Goal: Task Accomplishment & Management: Use online tool/utility

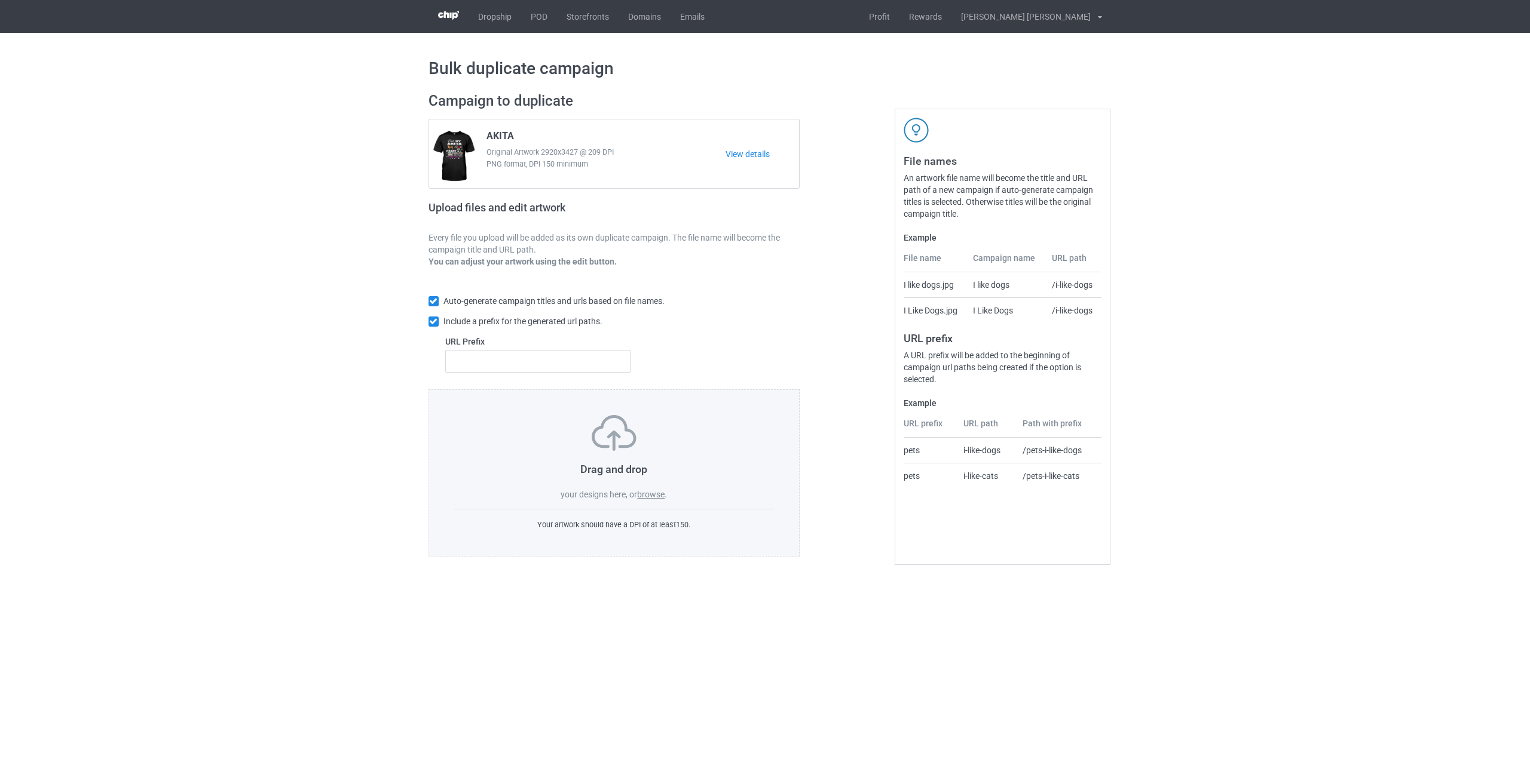
click at [629, 495] on label "browse" at bounding box center [651, 494] width 28 height 10
click at [0, 0] on input "browse" at bounding box center [0, 0] width 0 height 0
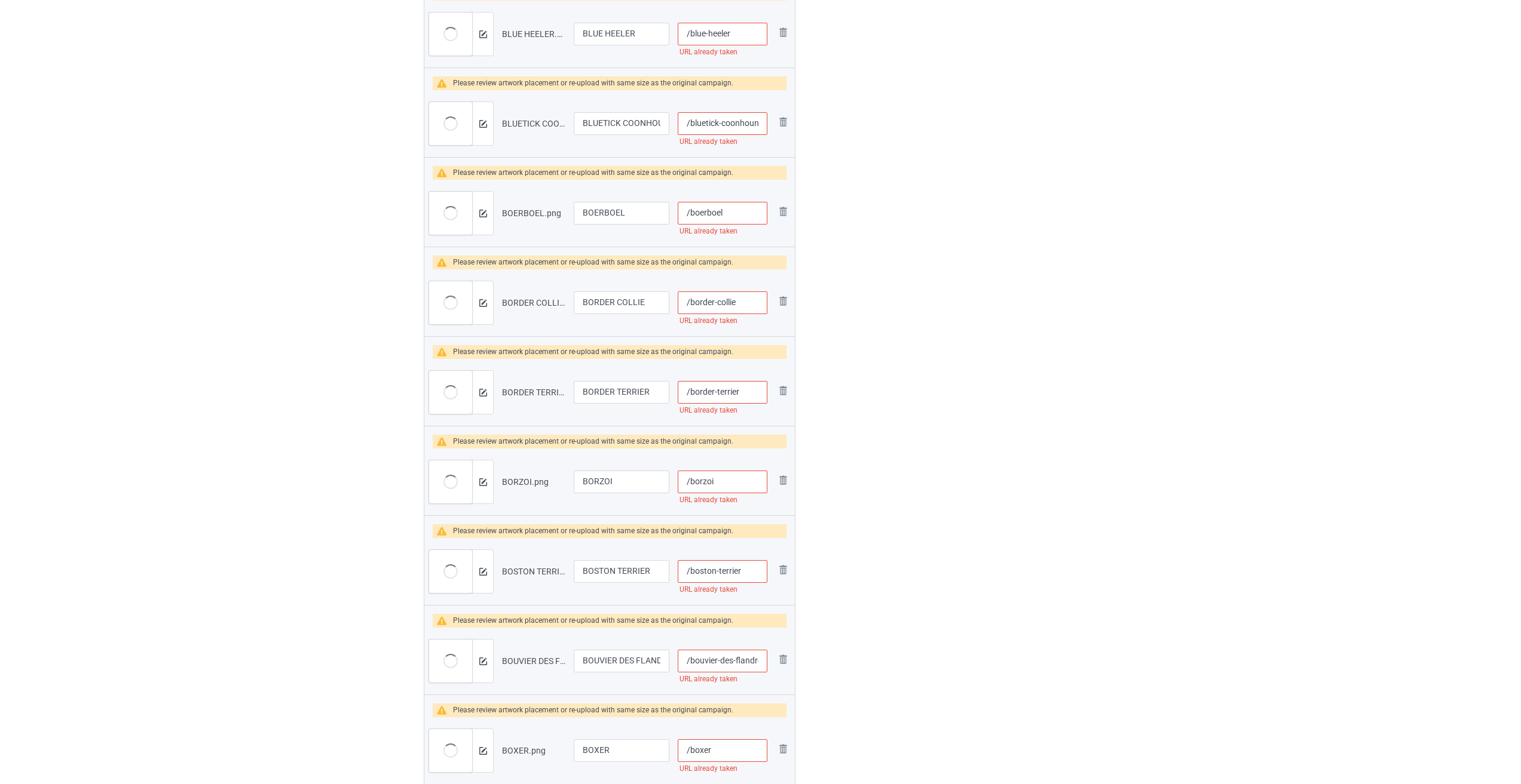
scroll to position [60, 0]
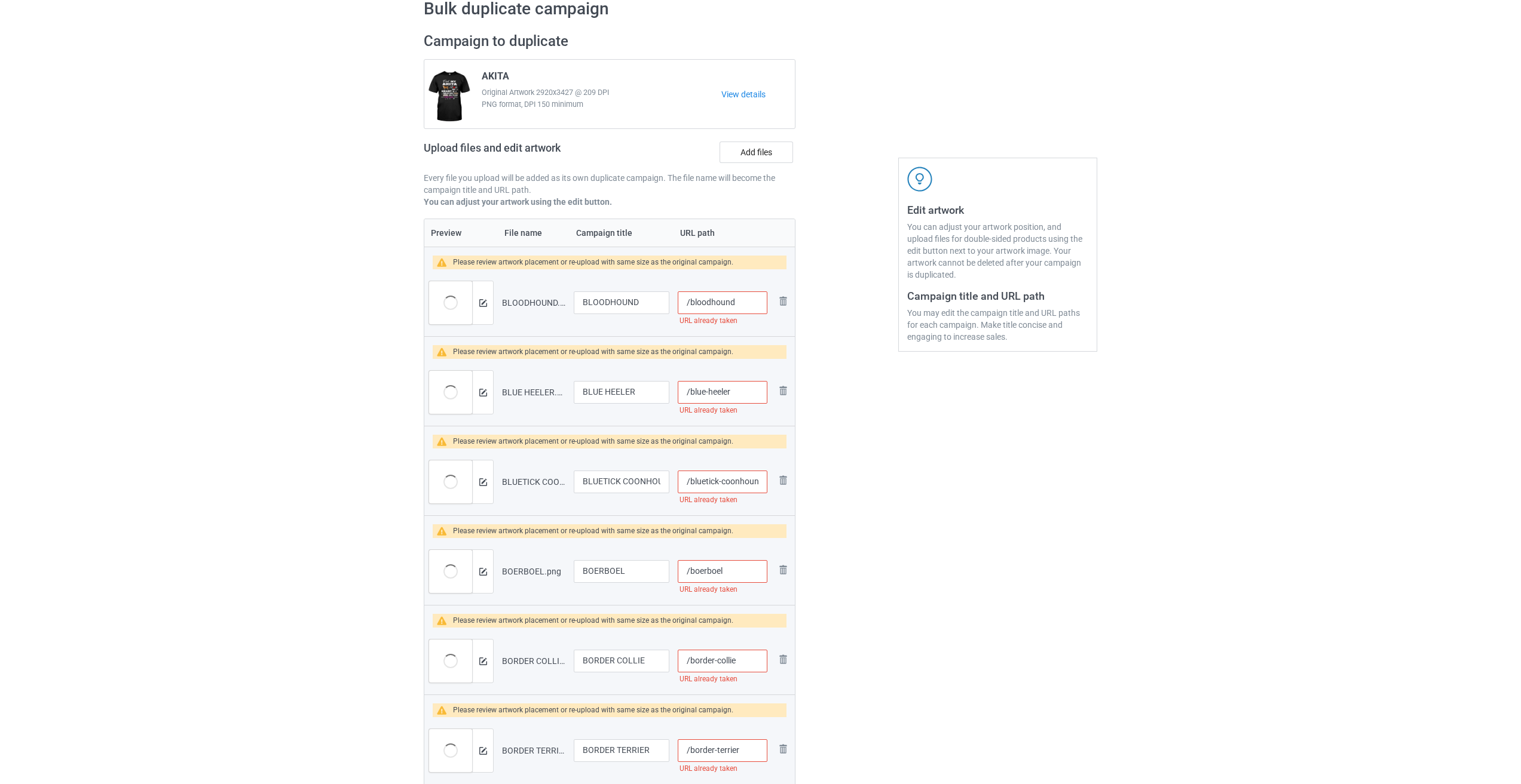
click at [629, 304] on input "/bloodhound" at bounding box center [723, 302] width 90 height 22
drag, startPoint x: 753, startPoint y: 303, endPoint x: 734, endPoint y: 303, distance: 19.0
click at [629, 303] on input "/bloodhound-und" at bounding box center [723, 302] width 90 height 22
type input "/bloodhound-und"
click at [629, 384] on input "/blue-heeler" at bounding box center [723, 392] width 90 height 22
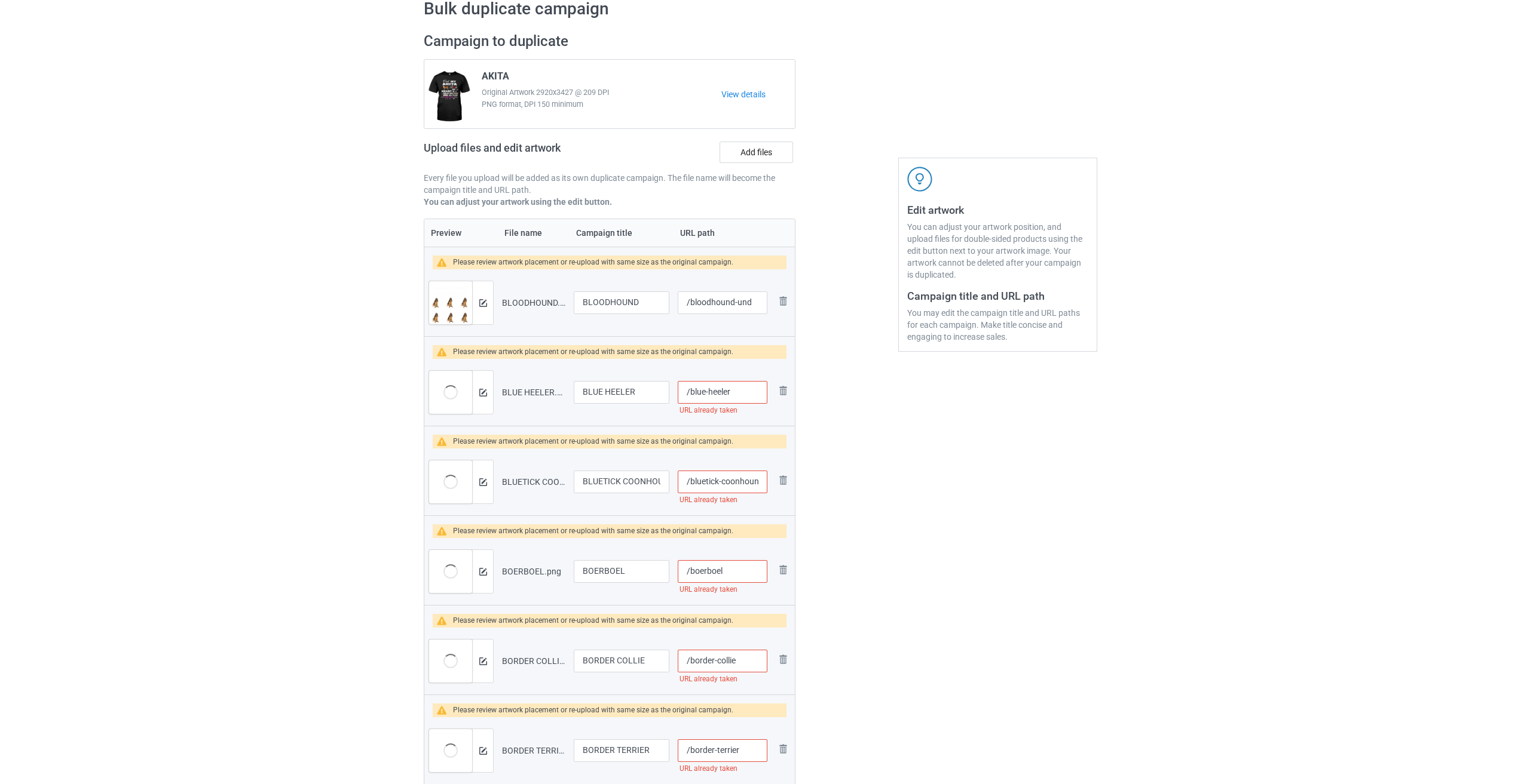
paste input "-und"
type input "/blue-heeler-und"
click at [629, 479] on input "/bluetick-coonhound" at bounding box center [723, 482] width 90 height 22
paste input "-und"
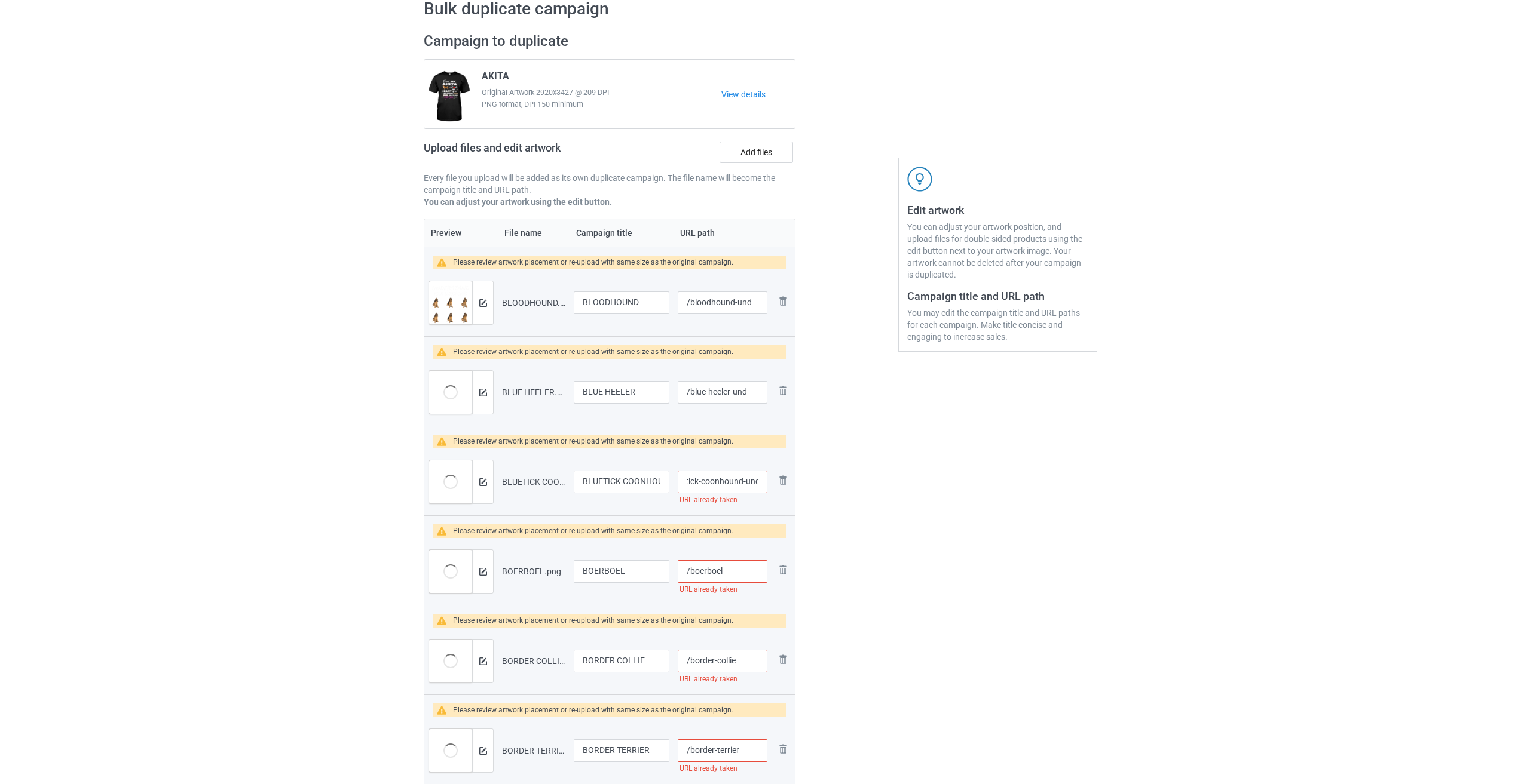
type input "/bluetick-coonhound-und"
click at [629, 568] on input "/boerboel" at bounding box center [723, 571] width 90 height 22
paste input "-und"
type input "/boerboel-und"
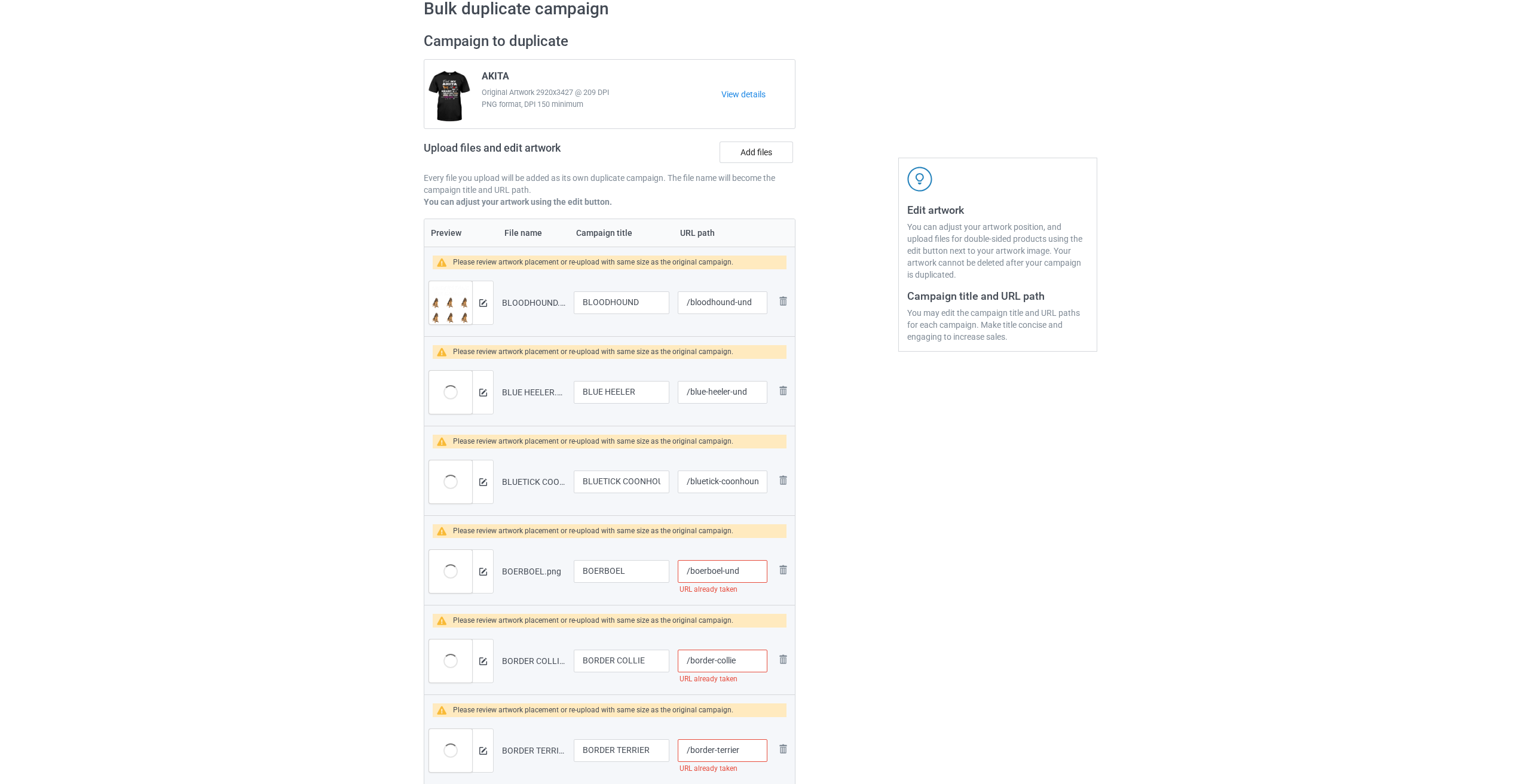
click at [629, 660] on input "/border-collie" at bounding box center [723, 661] width 90 height 22
paste input "-und"
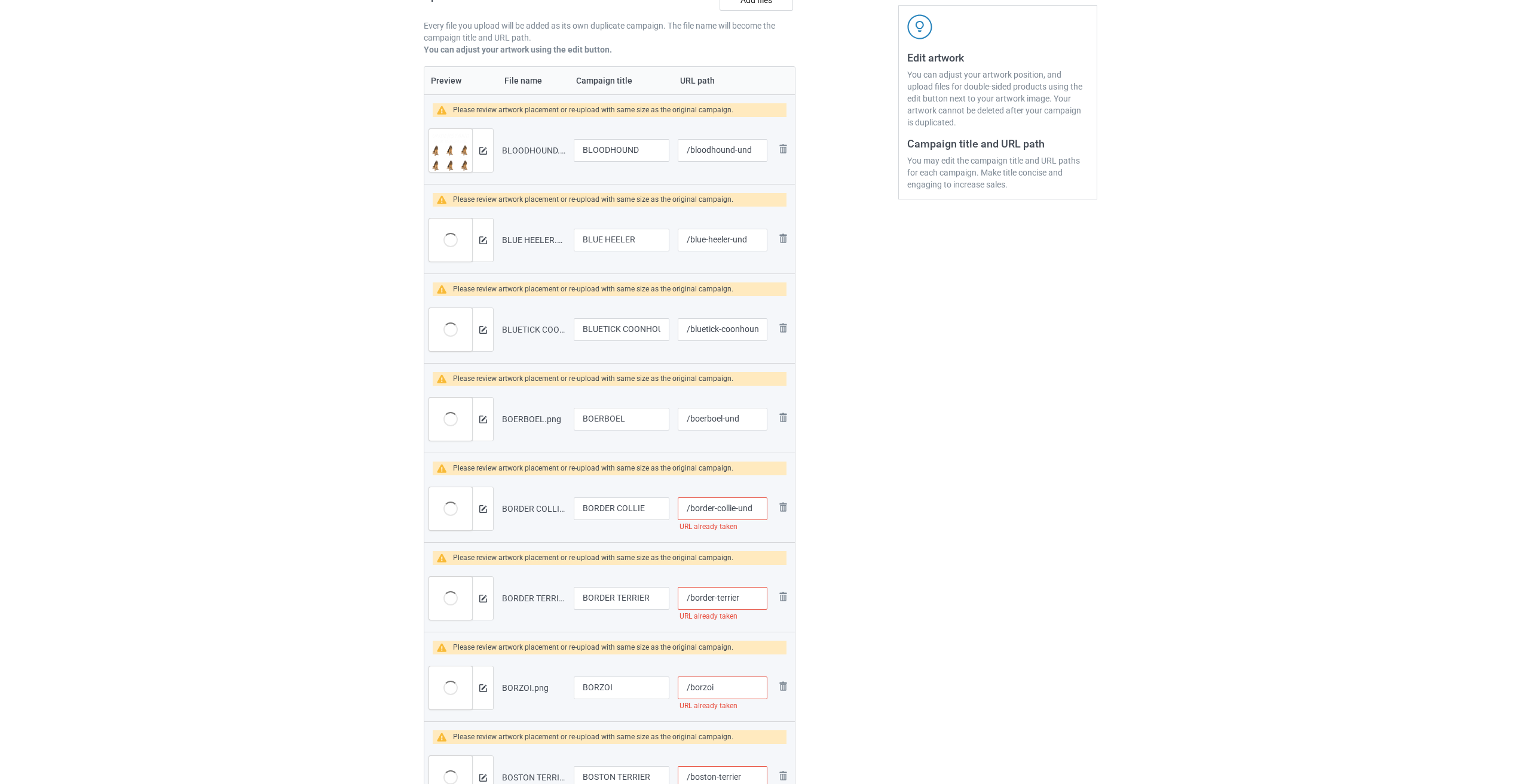
scroll to position [299, 0]
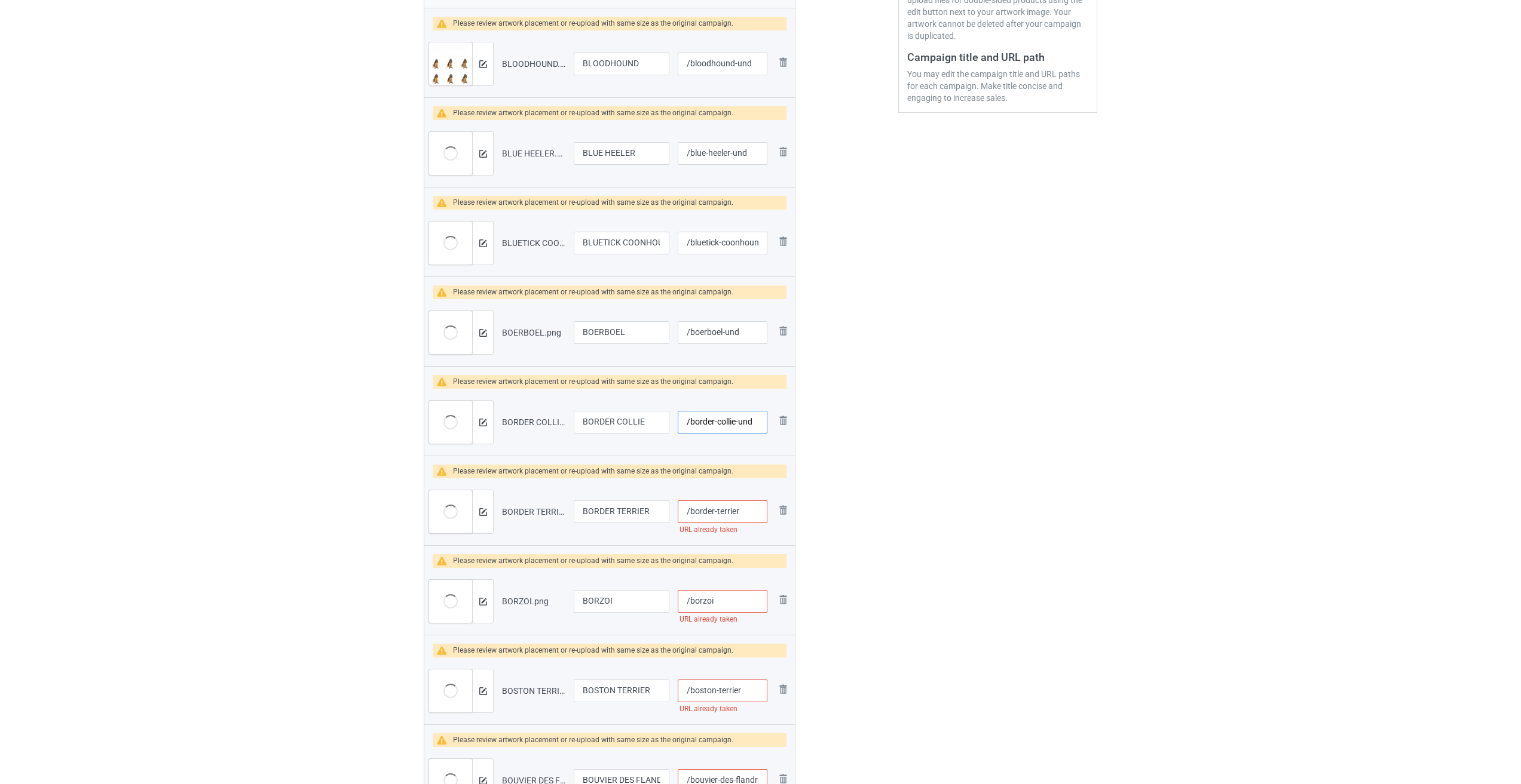
type input "/border-collie-und"
click at [629, 513] on input "/border-terrier" at bounding box center [723, 511] width 90 height 22
paste input "-und"
type input "/border-terrier-und"
click at [629, 607] on input "/borzoi" at bounding box center [723, 601] width 90 height 22
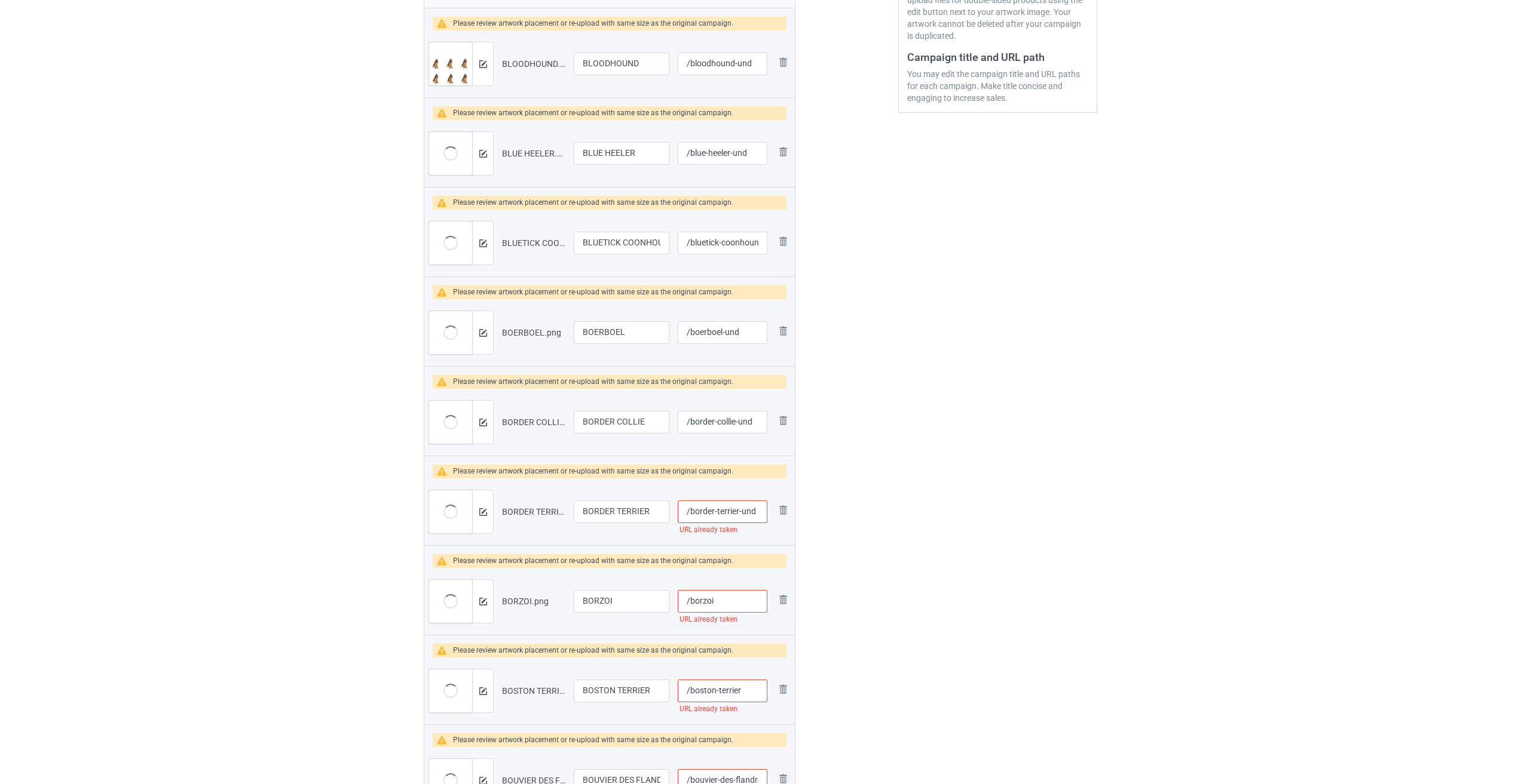
paste input "-und"
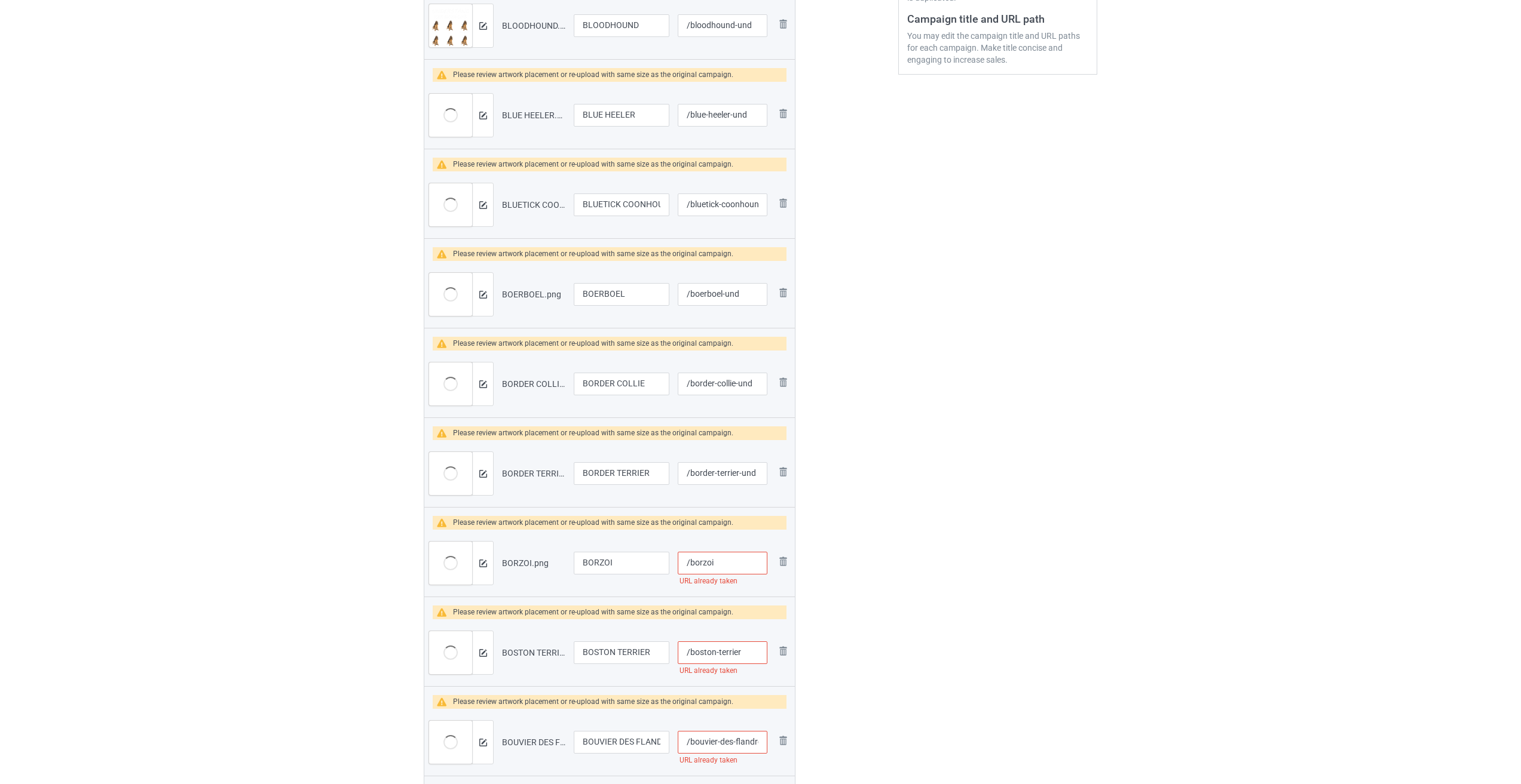
scroll to position [359, 0]
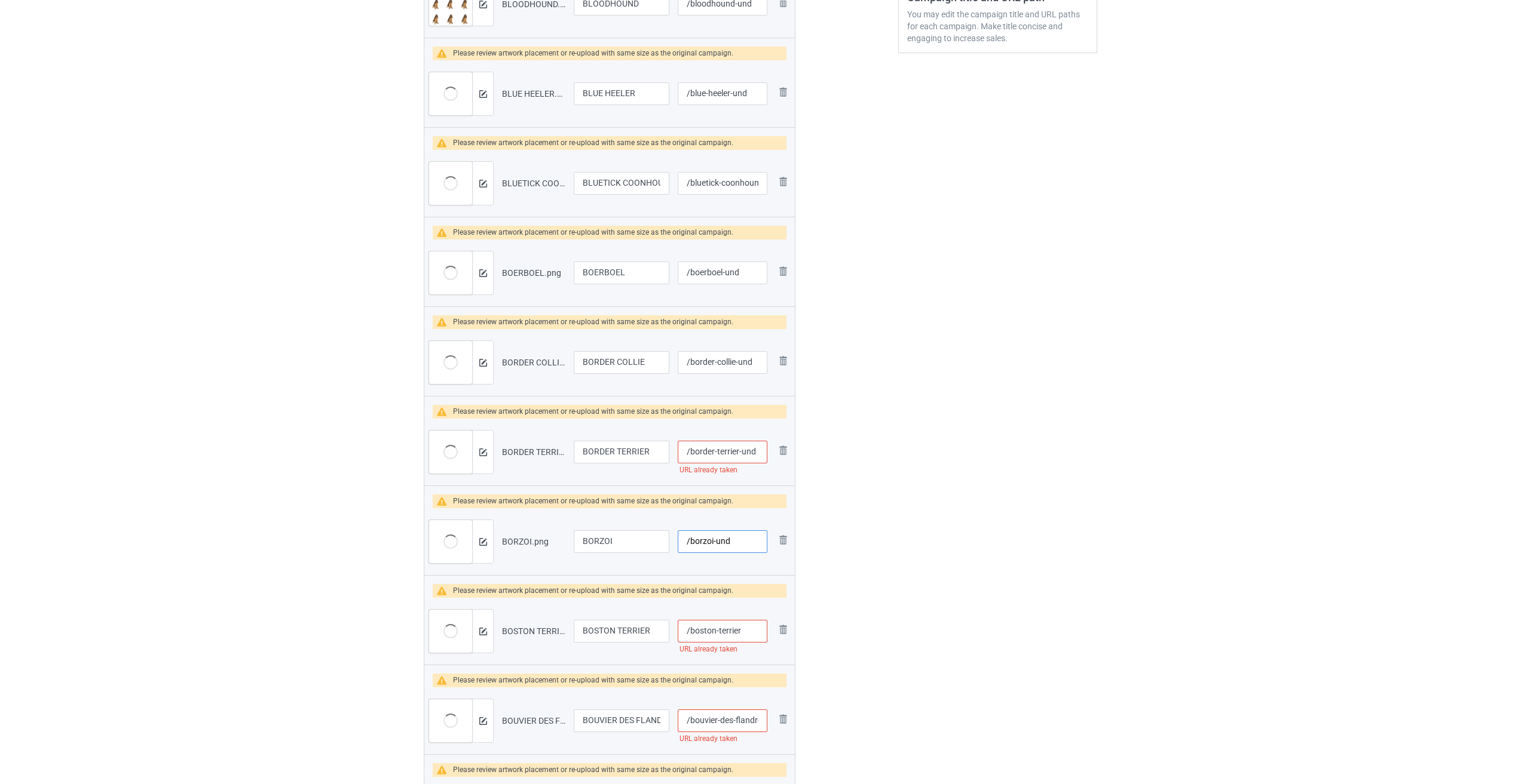
type input "/borzoi-und"
click at [629, 624] on input "/boston-terrier" at bounding box center [723, 631] width 90 height 22
paste input "-und"
type input "/boston-terrier-und"
click at [629, 455] on input "/border-terrier-und" at bounding box center [723, 452] width 90 height 22
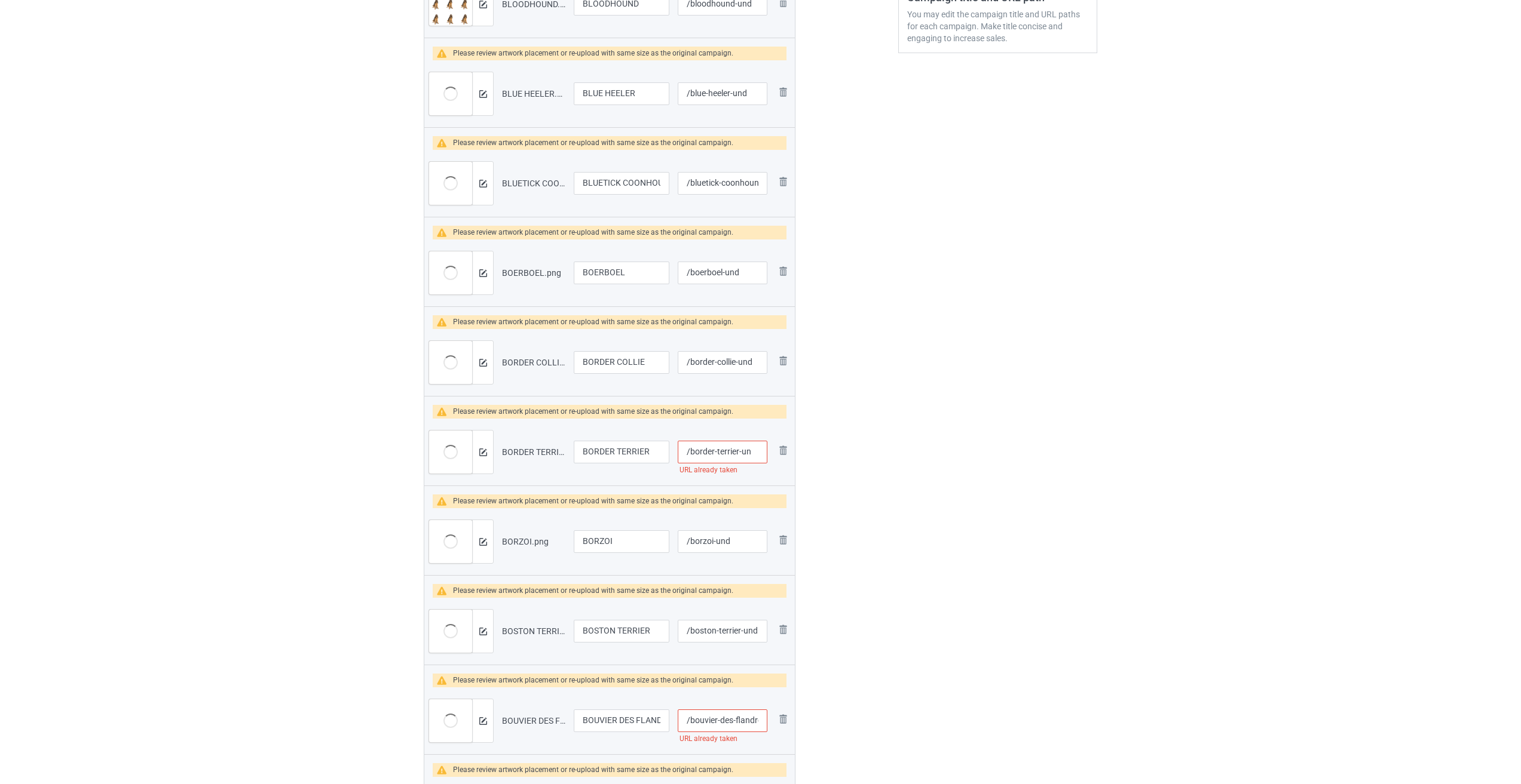
type input "/border-terrier-und"
click at [629, 720] on input "/bouvier-des-flandres" at bounding box center [723, 720] width 90 height 22
paste input "-und"
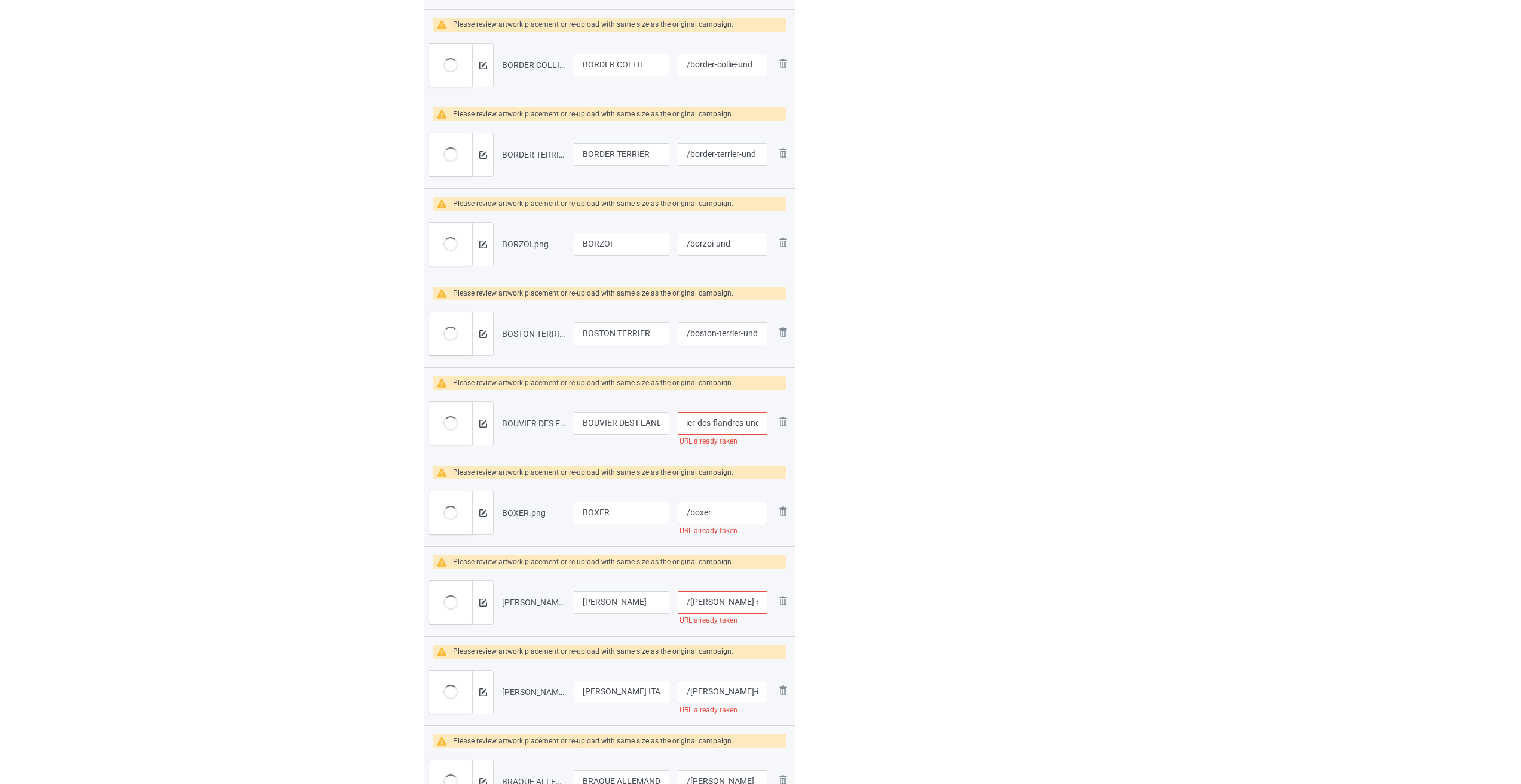
scroll to position [657, 0]
type input "/bouvier-des-flandres-und"
click at [629, 513] on input "/boxer" at bounding box center [723, 511] width 90 height 22
paste input "-und"
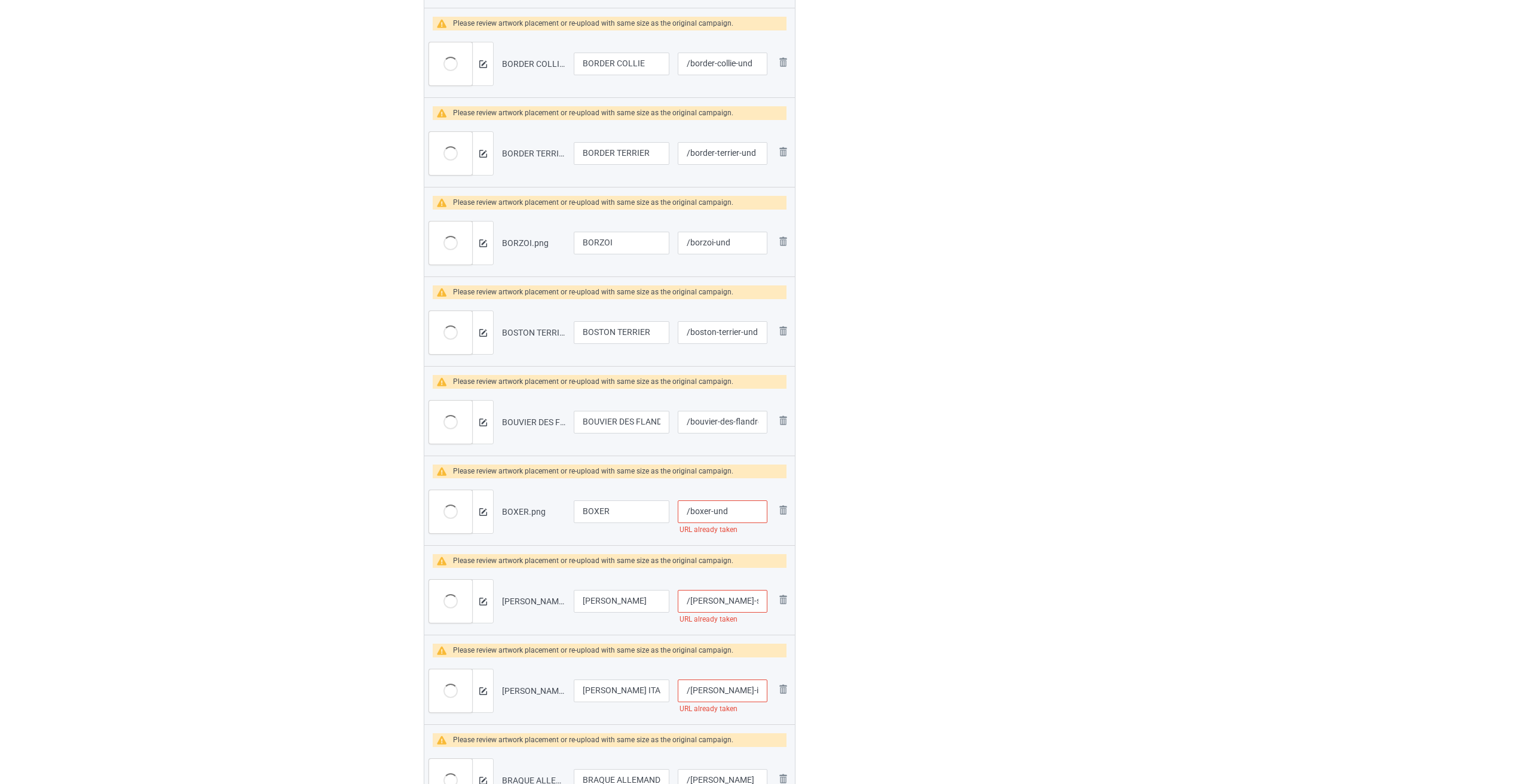
type input "/boxer-und"
click at [629, 599] on input "/[PERSON_NAME]-spaniel" at bounding box center [723, 601] width 90 height 22
paste input "-und"
type input "/[PERSON_NAME]-spaniel-und"
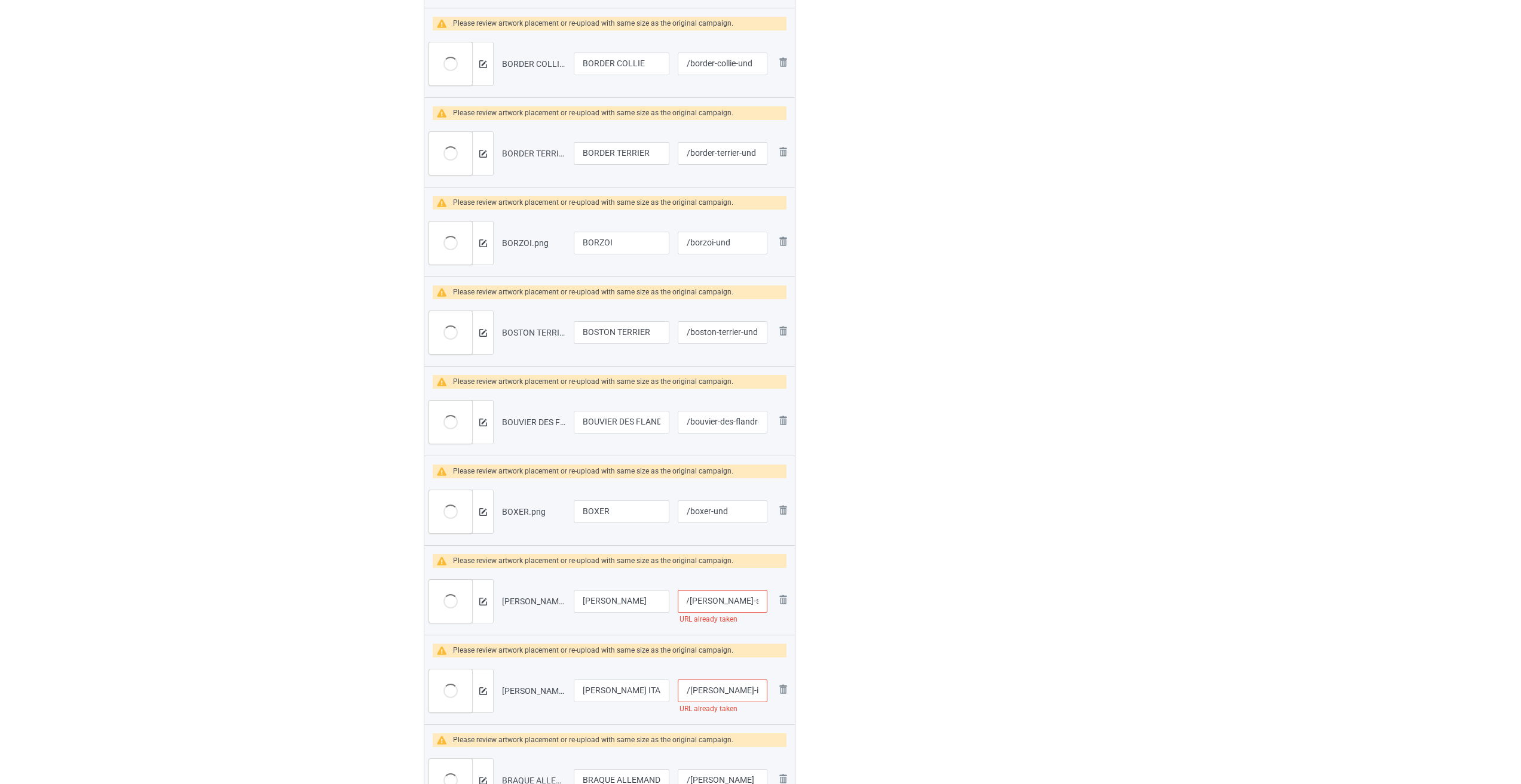
click at [629, 690] on input "/[PERSON_NAME]-italiano" at bounding box center [723, 691] width 90 height 22
paste input "-und"
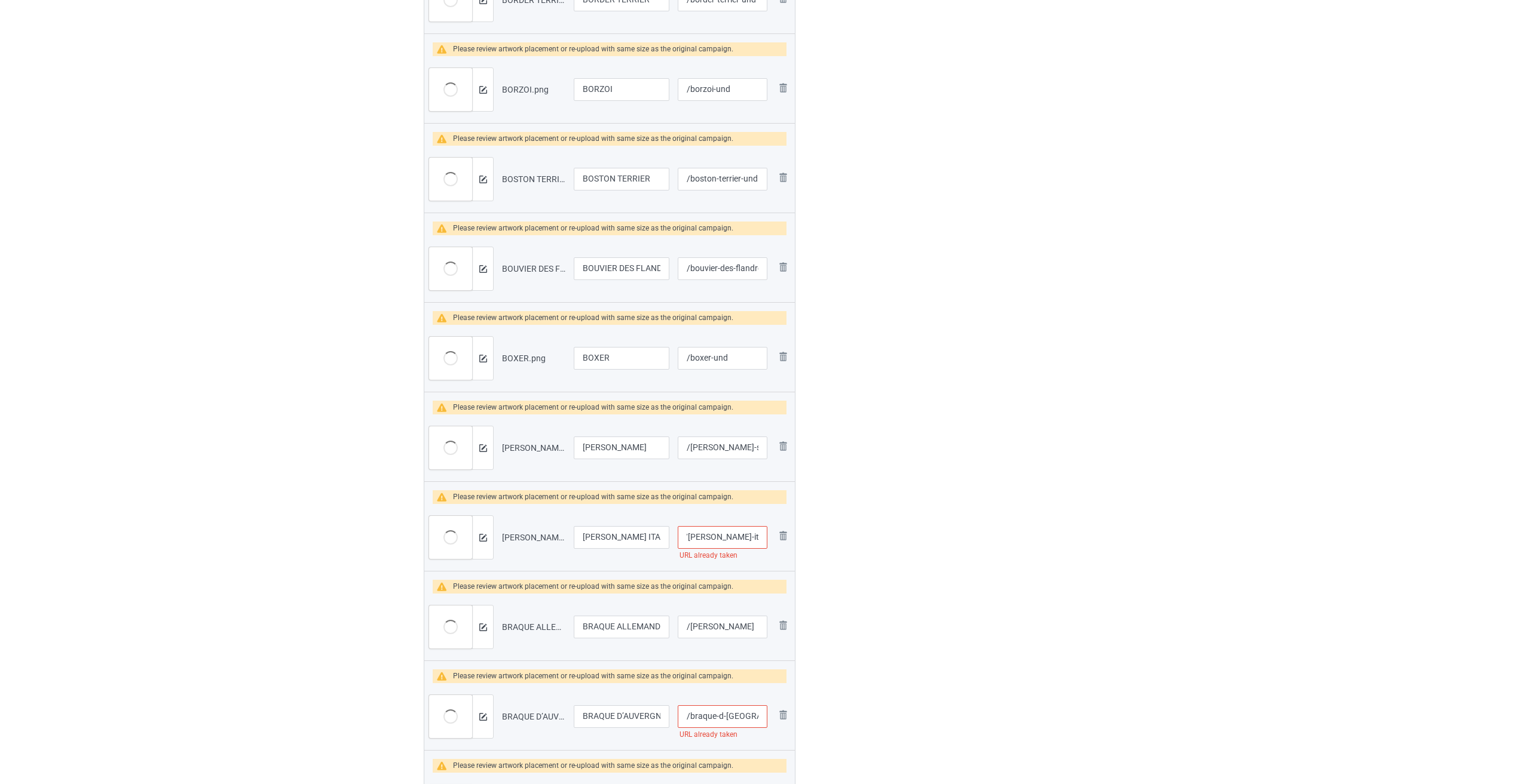
scroll to position [896, 0]
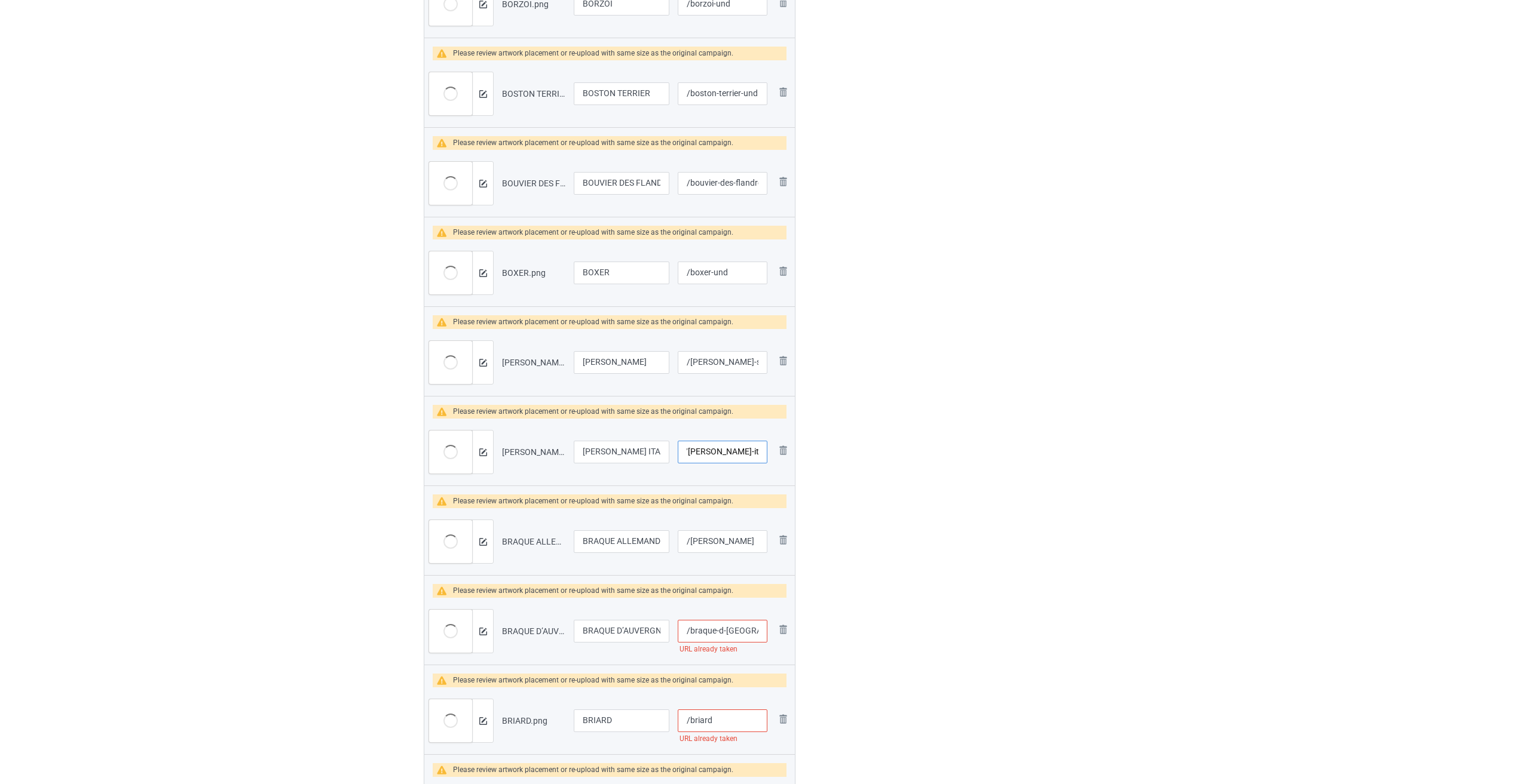
type input "/[PERSON_NAME]-italiano-und"
click at [629, 546] on input "/[PERSON_NAME]" at bounding box center [723, 541] width 90 height 22
paste input "-und"
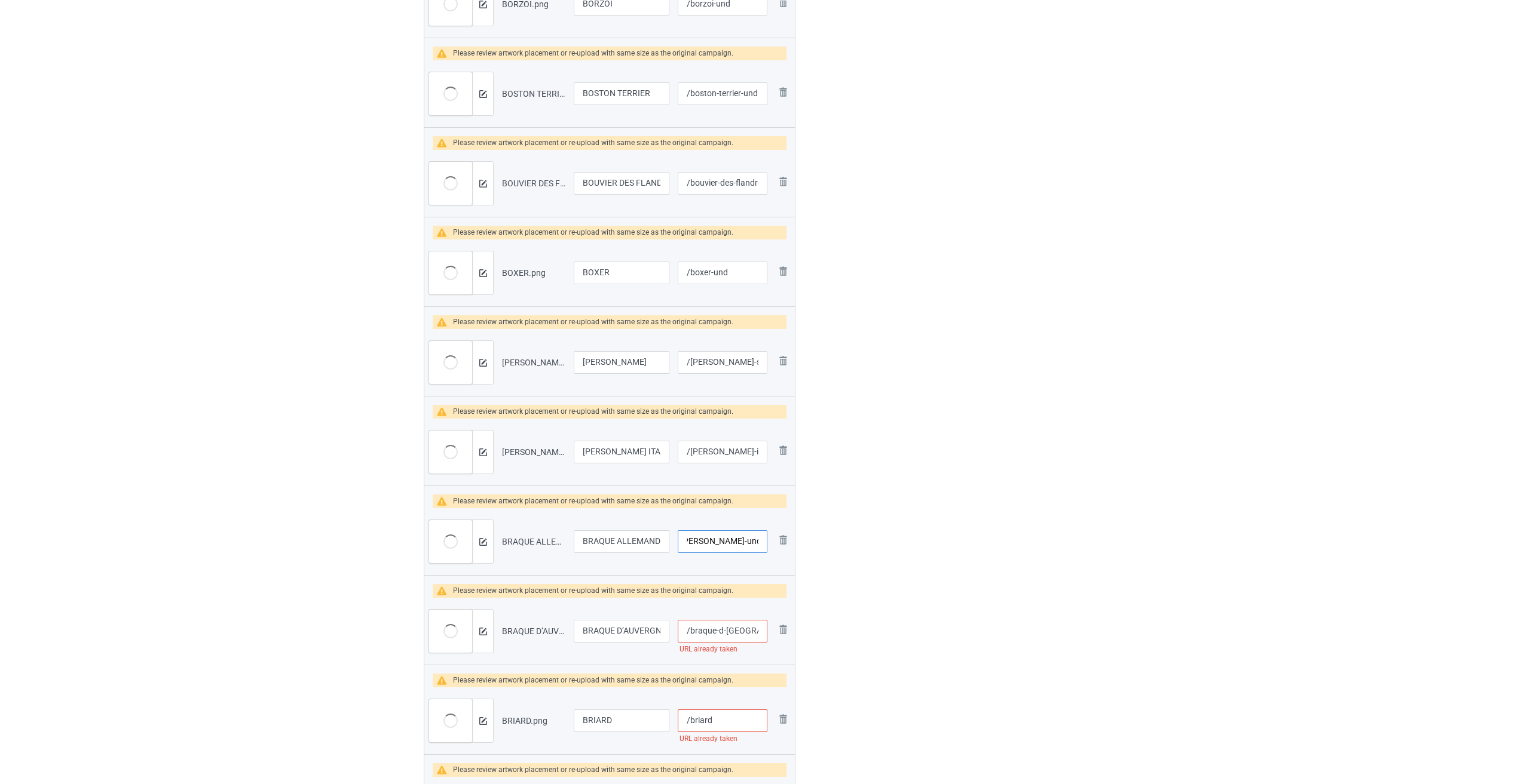
type input "/[PERSON_NAME]-und"
drag, startPoint x: 744, startPoint y: 633, endPoint x: 753, endPoint y: 612, distance: 22.8
click at [629, 629] on input "/braque-d-[GEOGRAPHIC_DATA]" at bounding box center [723, 631] width 90 height 22
paste input "-und"
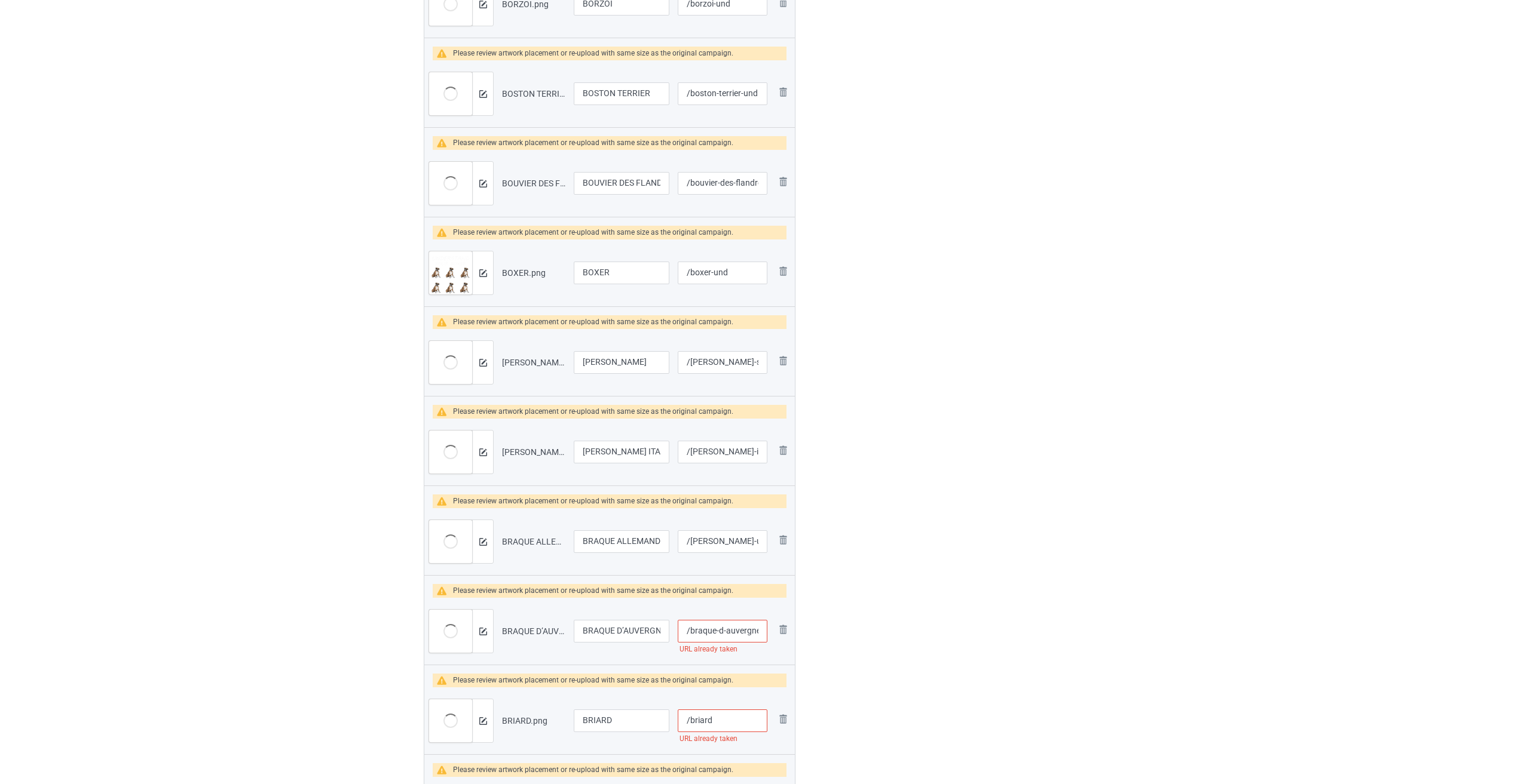
scroll to position [0, 16]
type input "/braque-d-auvergne-und"
click at [629, 724] on input "/briard" at bounding box center [723, 720] width 90 height 22
paste input "-und"
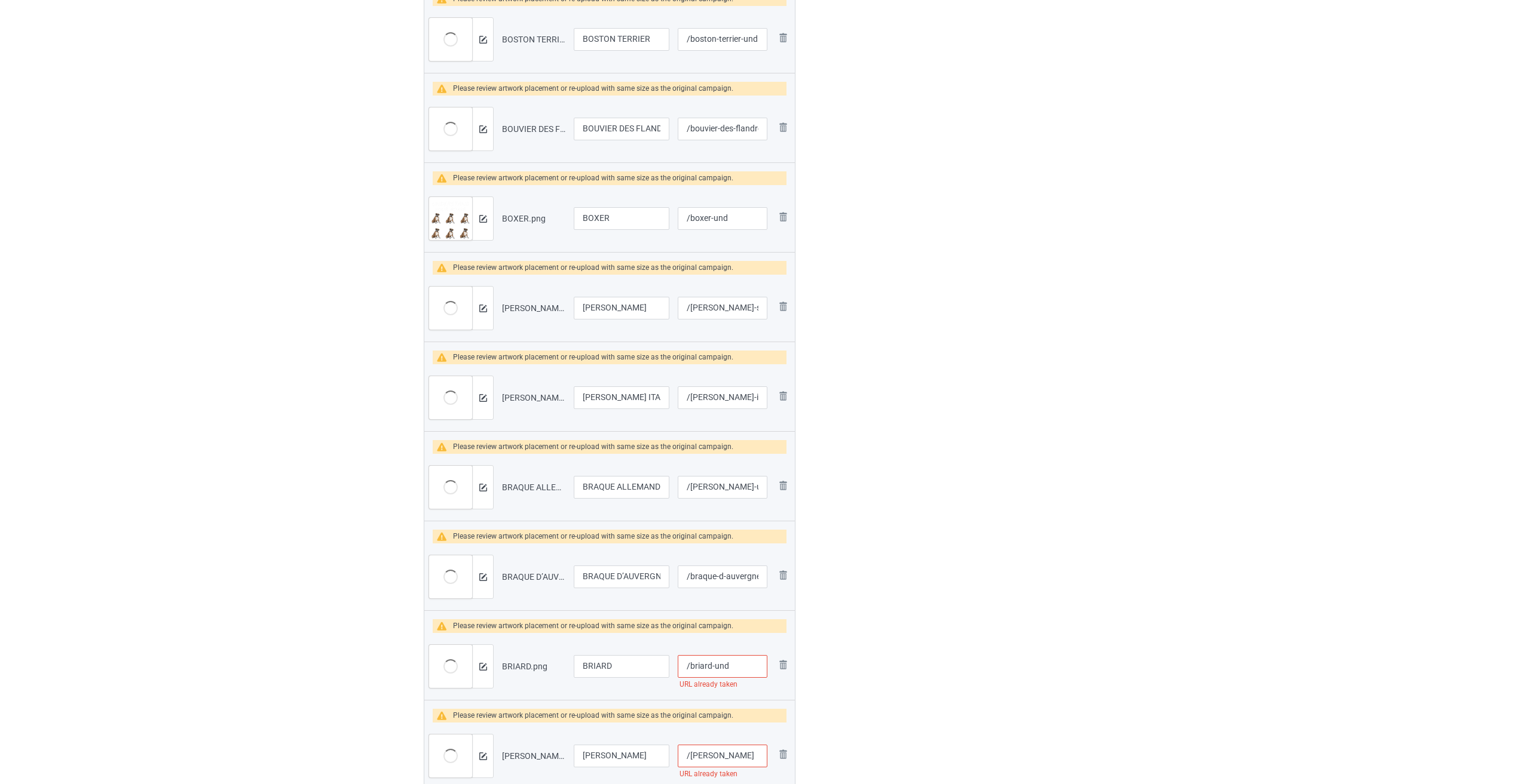
scroll to position [1135, 0]
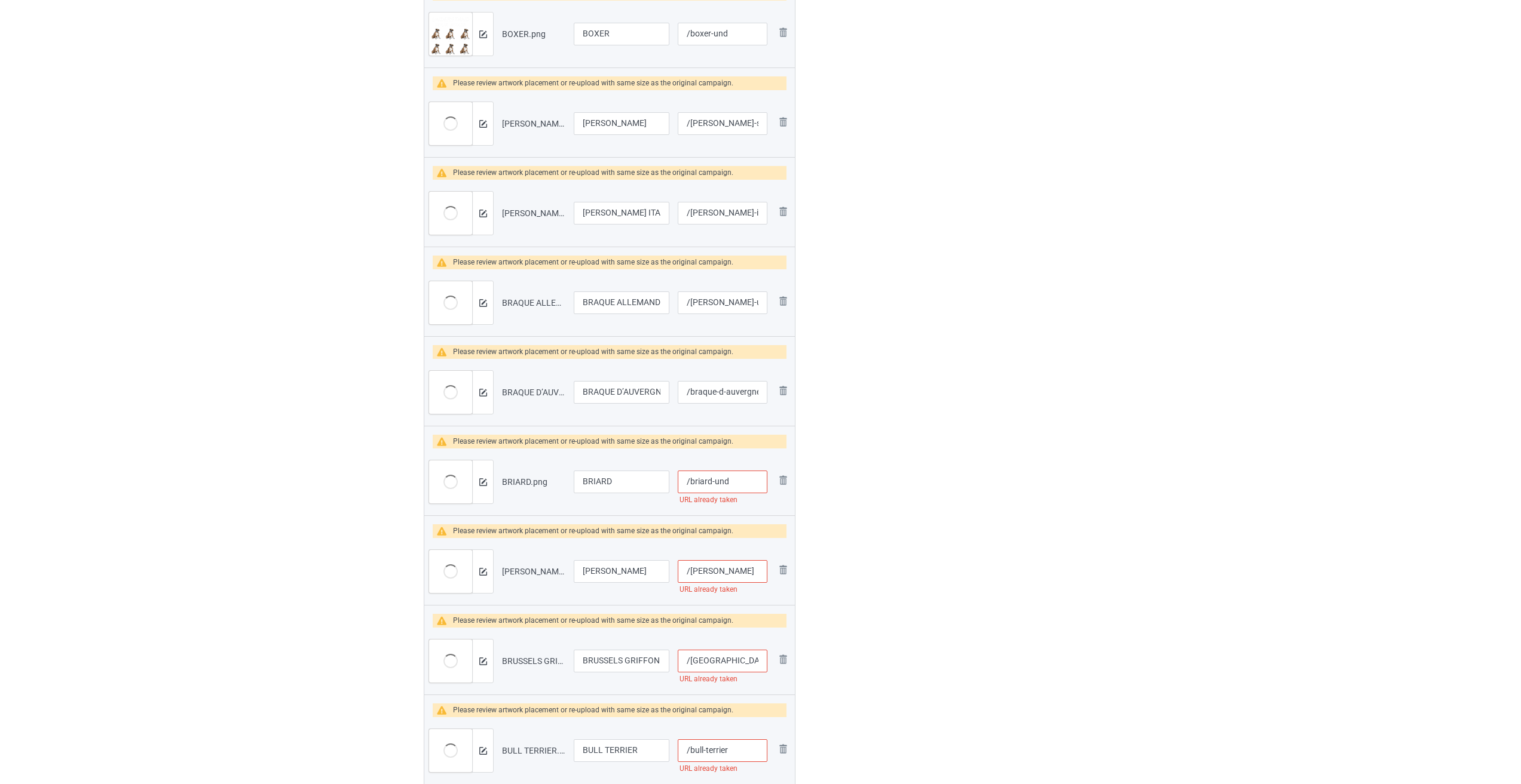
type input "/briard-und"
click at [629, 568] on input "/[PERSON_NAME]" at bounding box center [723, 571] width 90 height 22
paste input "-und"
type input "/brittany-und"
click at [629, 661] on input "/[GEOGRAPHIC_DATA]-griffon" at bounding box center [723, 661] width 90 height 22
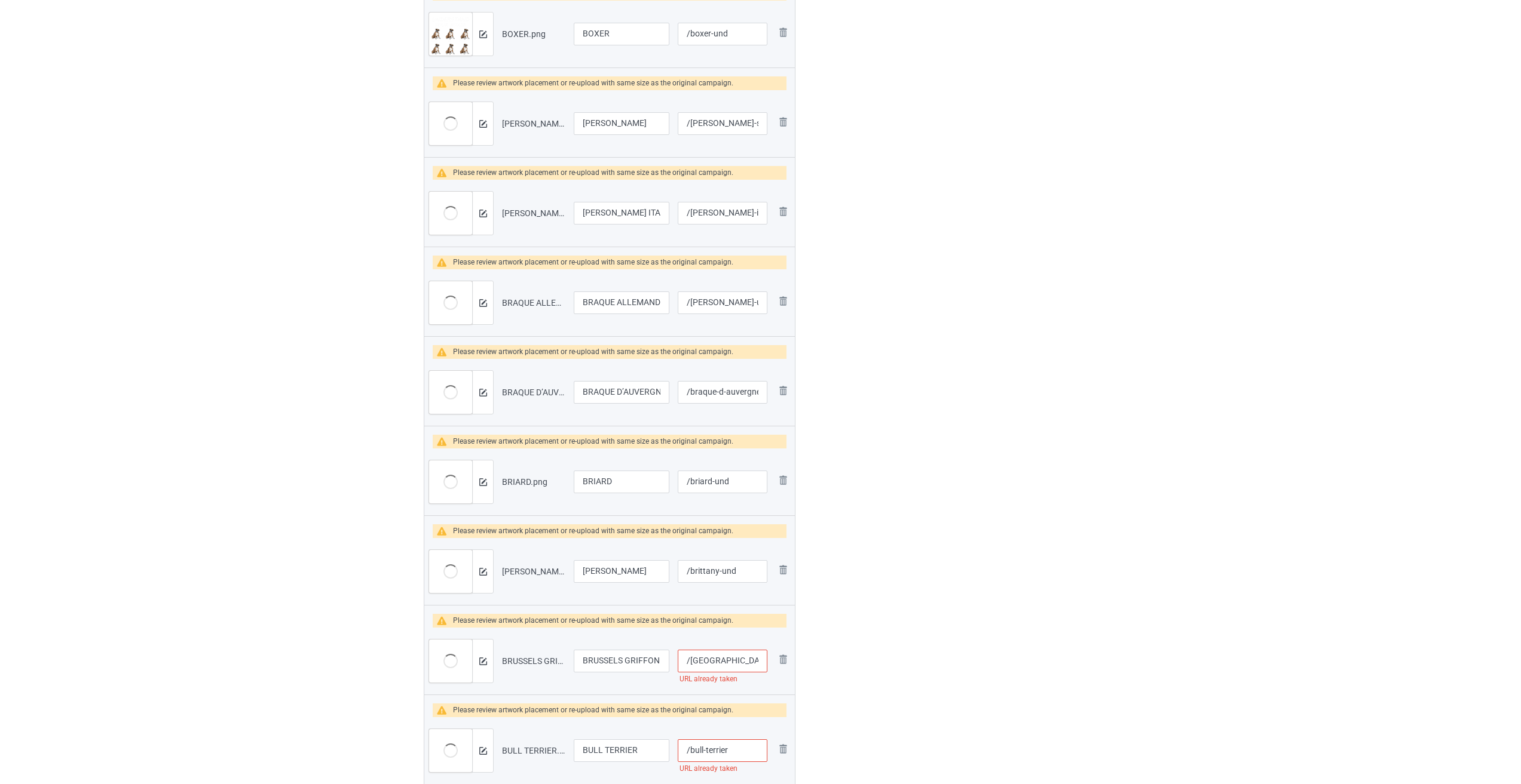
paste input "-und"
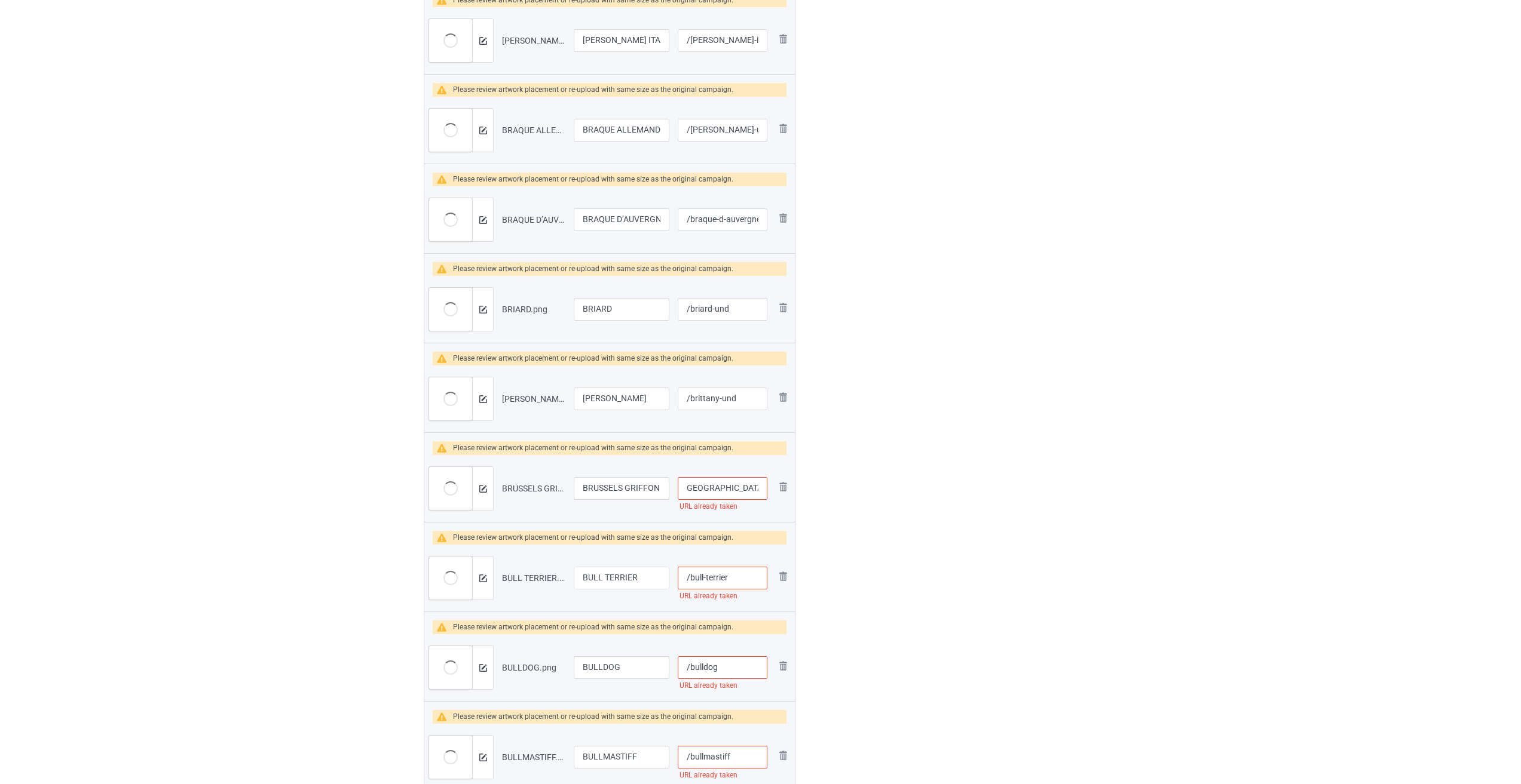
scroll to position [1314, 0]
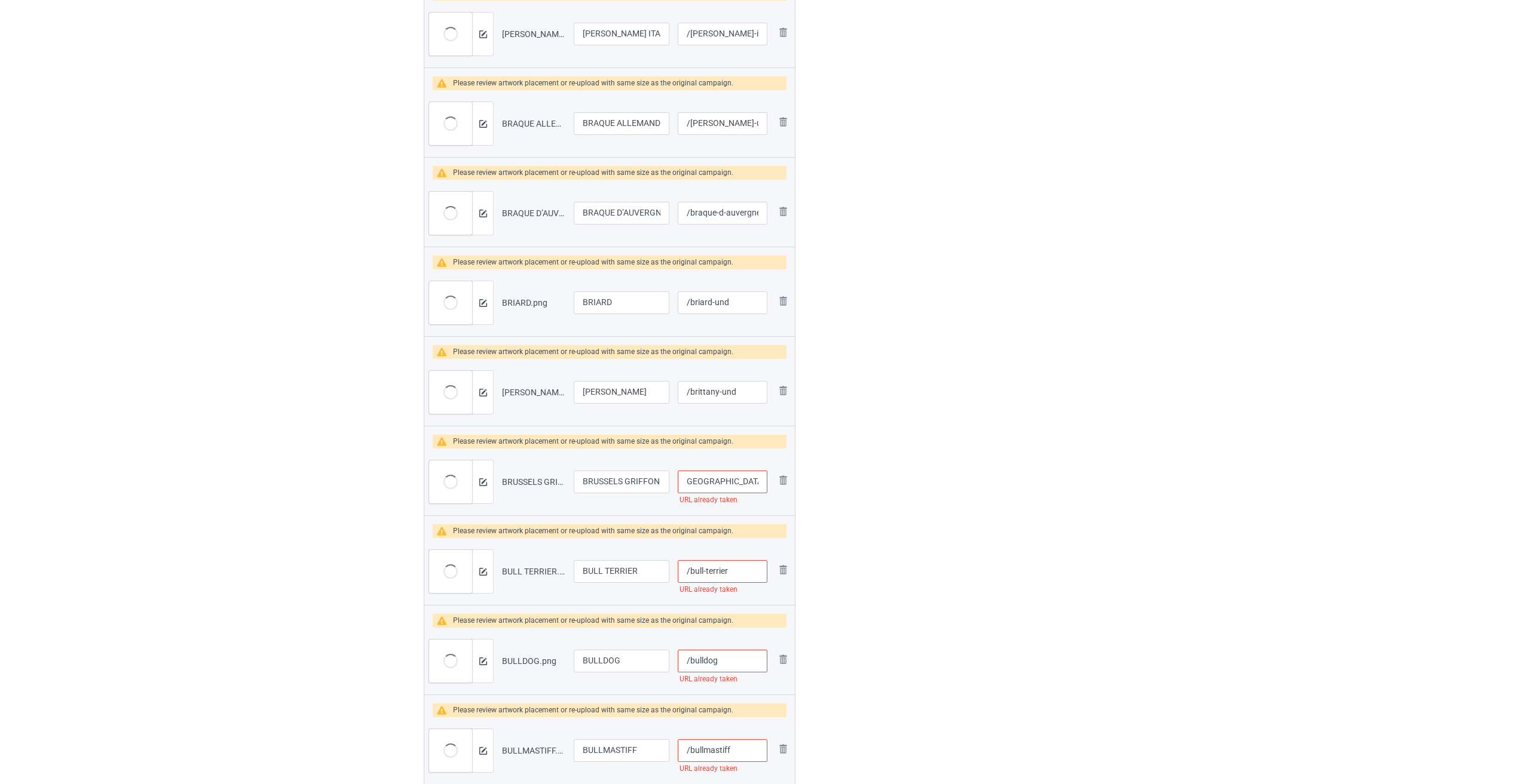
type input "/[GEOGRAPHIC_DATA]-griffon-und"
click at [629, 573] on input "/bull-terrier" at bounding box center [723, 571] width 90 height 22
paste input "-und"
type input "/bull-terrier-und"
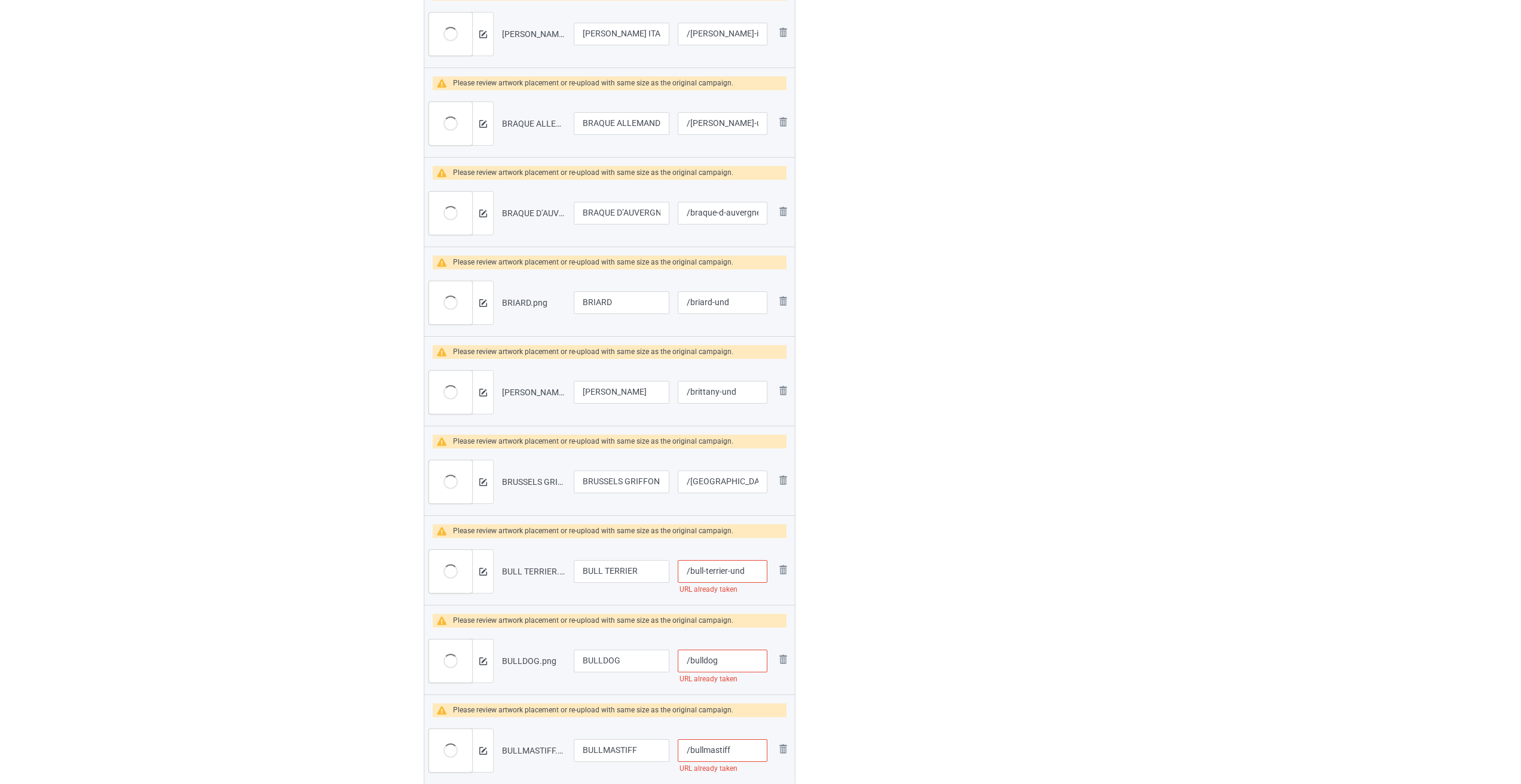
click at [629, 657] on input "/bulldog" at bounding box center [723, 661] width 90 height 22
paste input "-und"
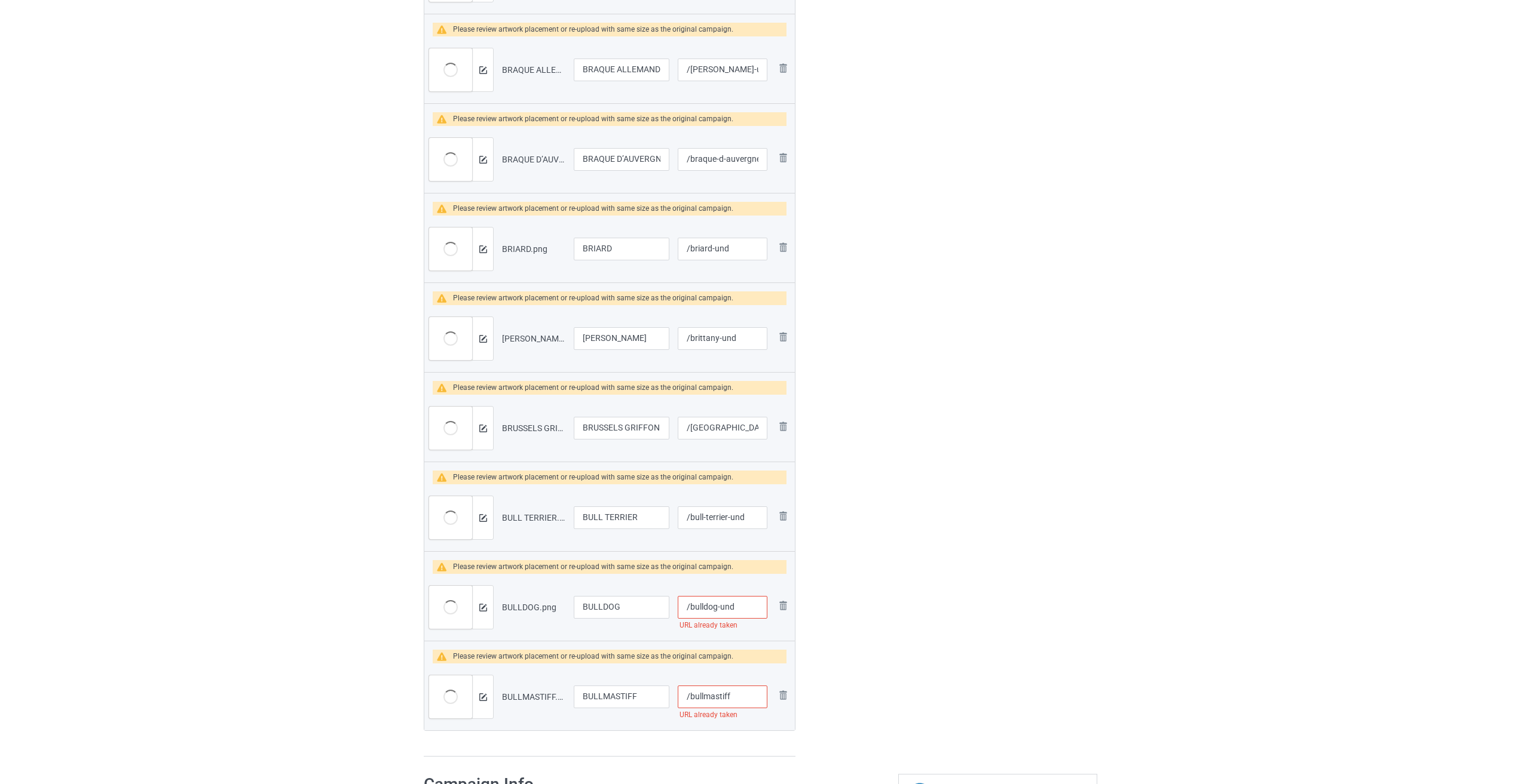
scroll to position [1494, 0]
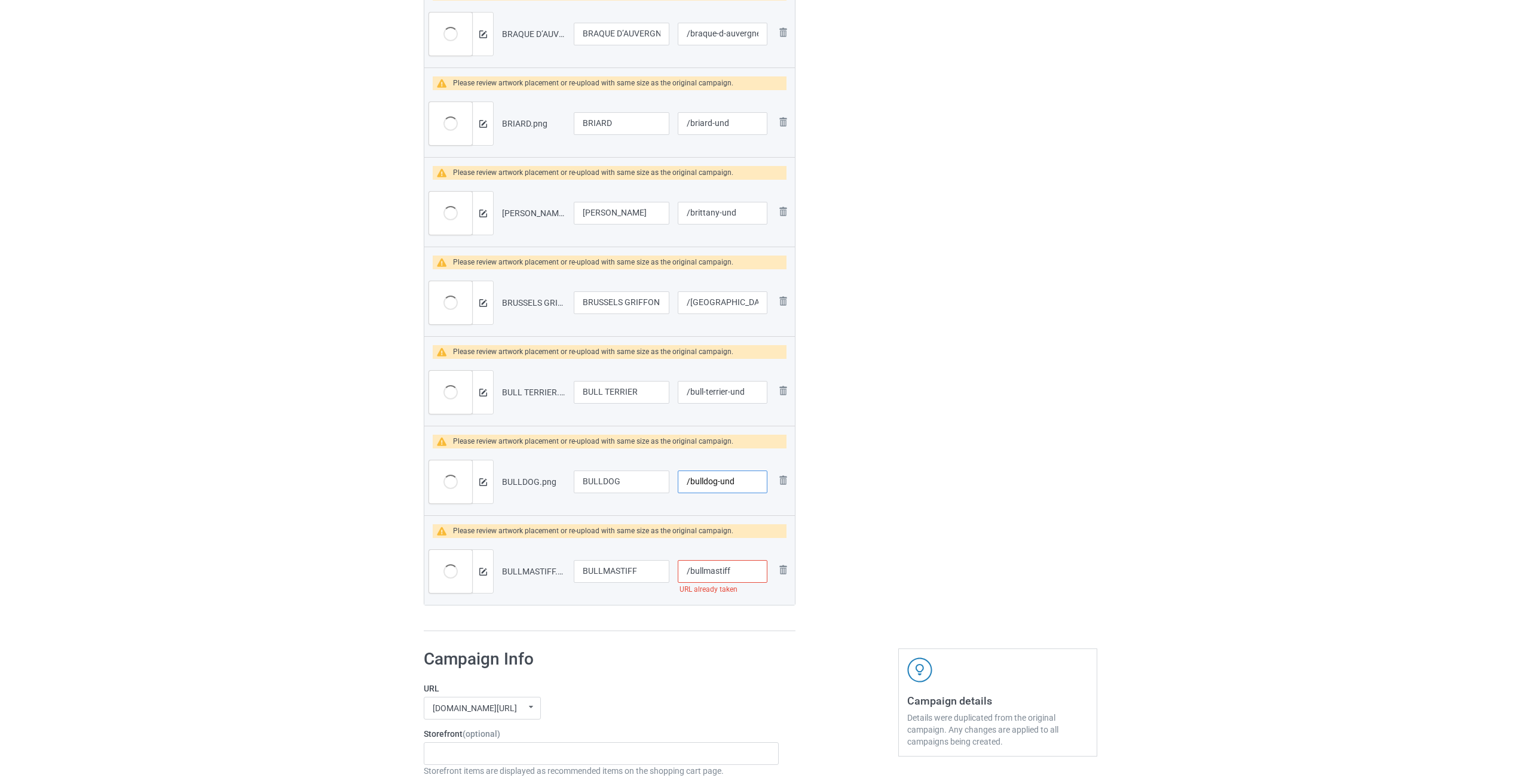
type input "/bulldog-und"
click at [629, 579] on input "/bullmastiff" at bounding box center [723, 571] width 90 height 22
paste input "-und"
type input "/bullmastiff-und"
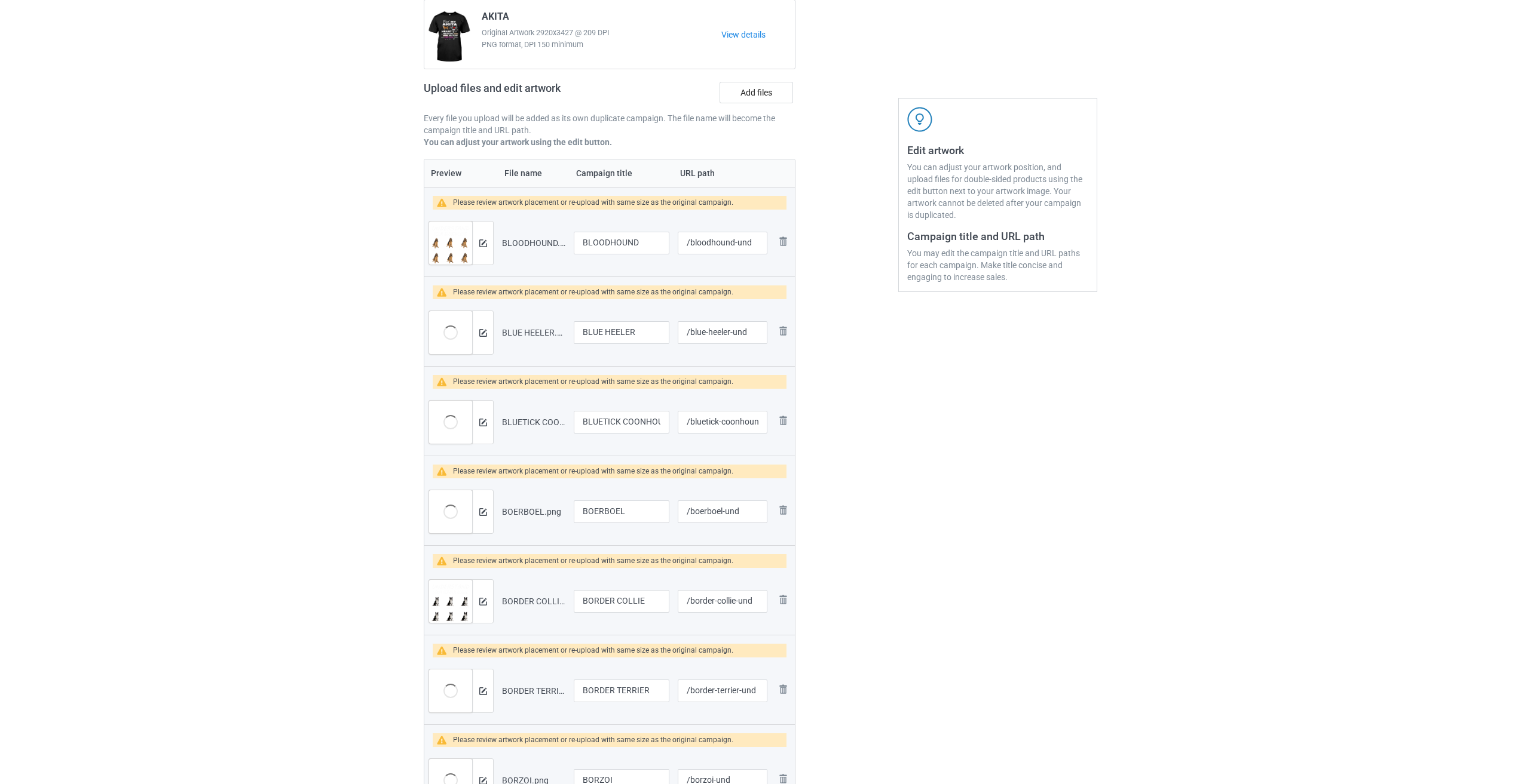
scroll to position [0, 0]
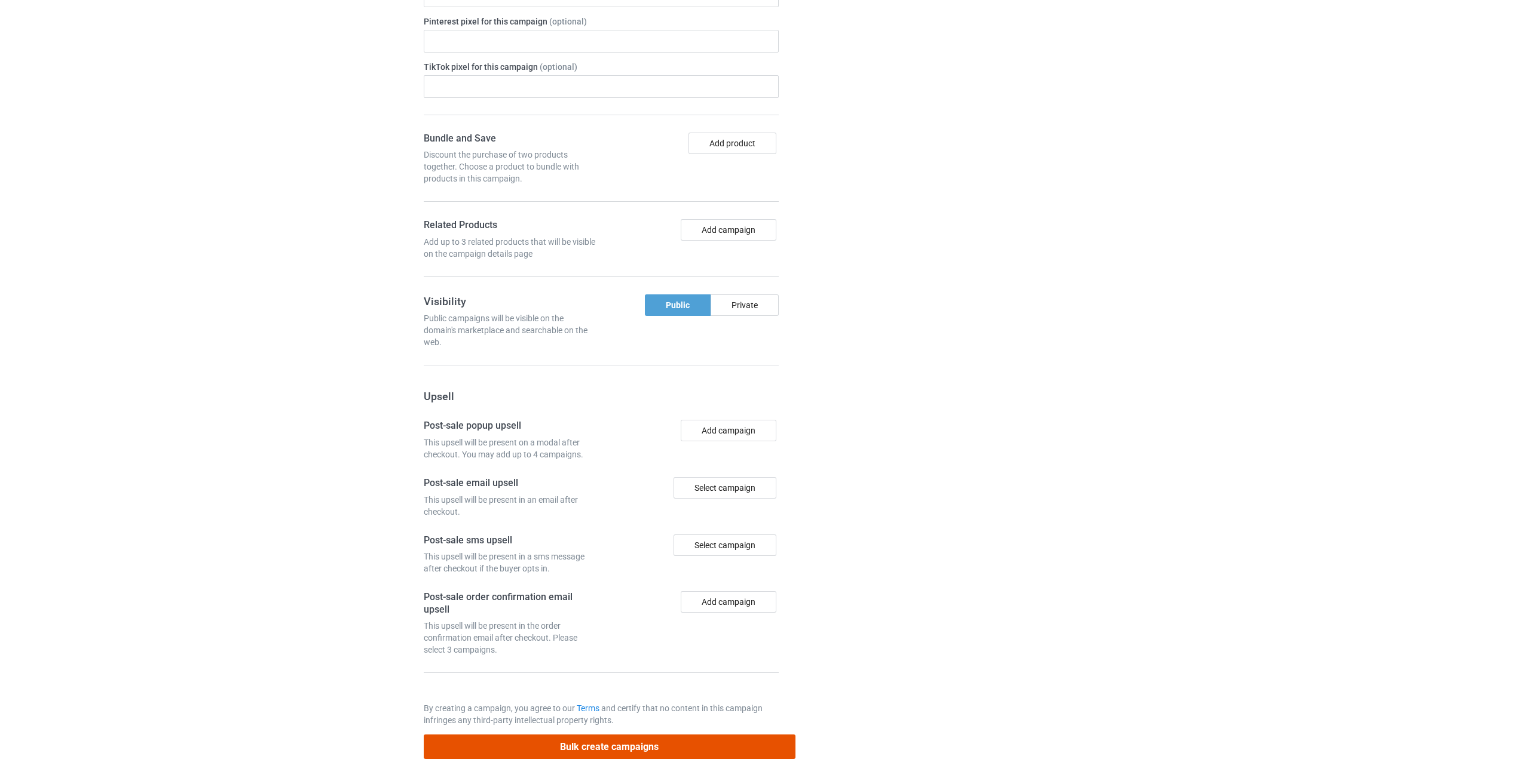
click at [629, 752] on button "Bulk create campaigns" at bounding box center [609, 747] width 372 height 24
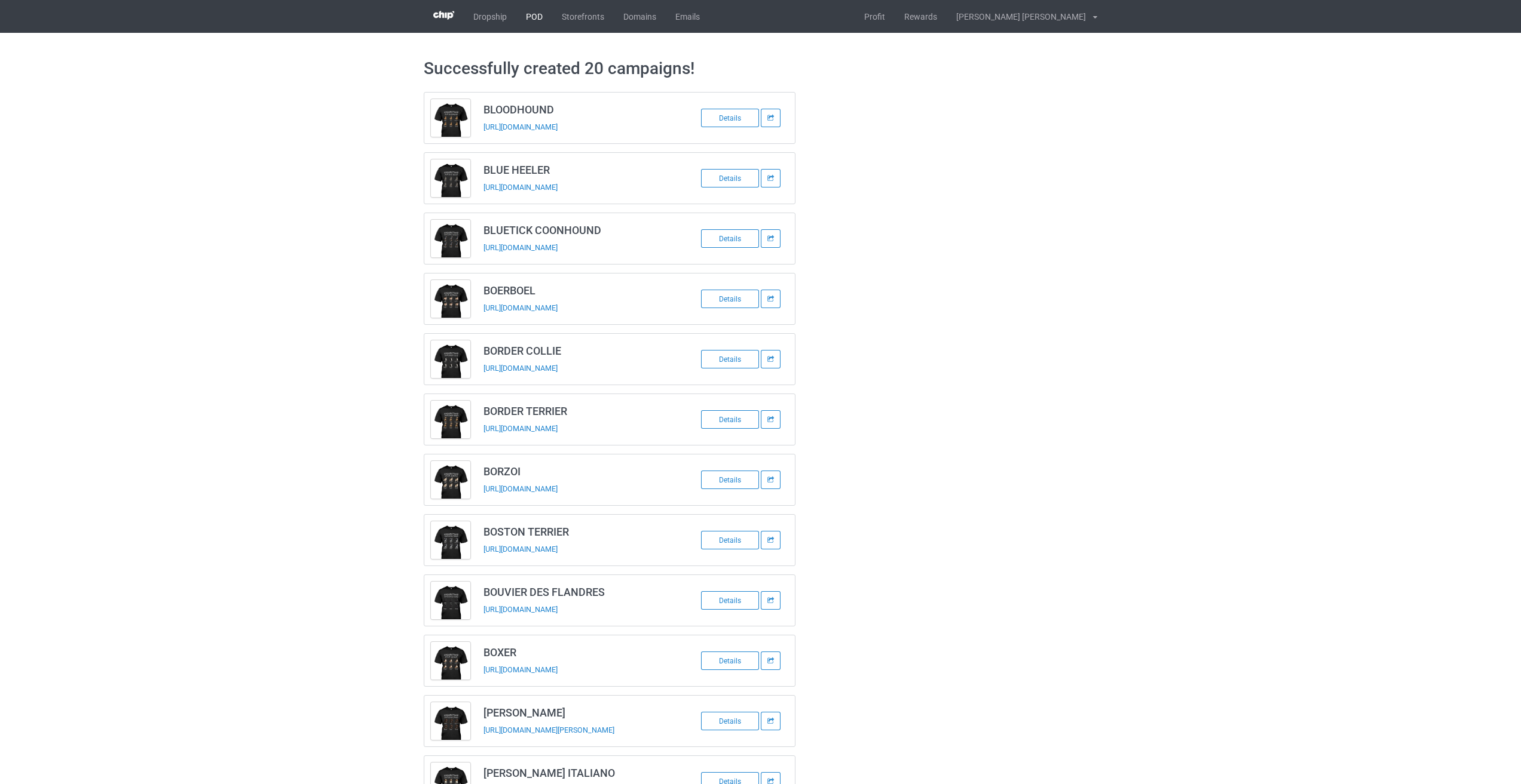
click at [531, 19] on link "POD" at bounding box center [534, 16] width 36 height 33
